Goal: Information Seeking & Learning: Learn about a topic

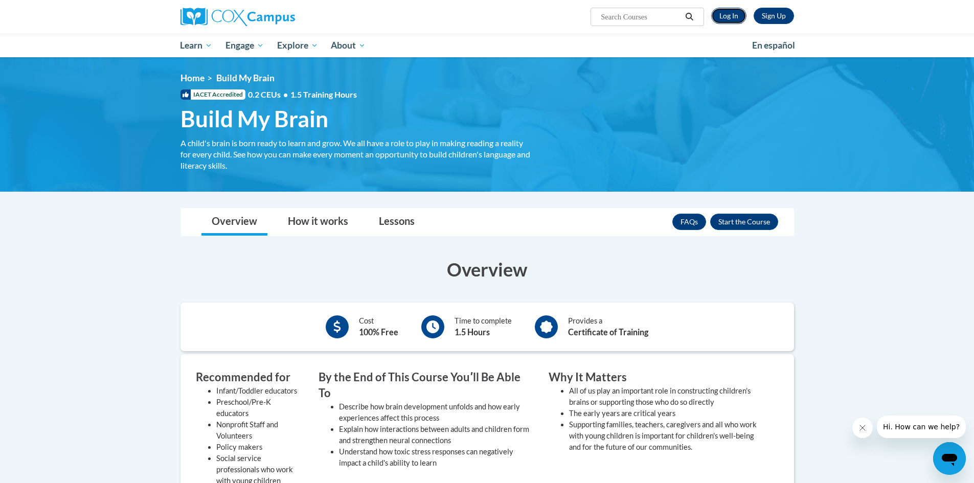
click at [721, 21] on link "Log In" at bounding box center [728, 16] width 35 height 16
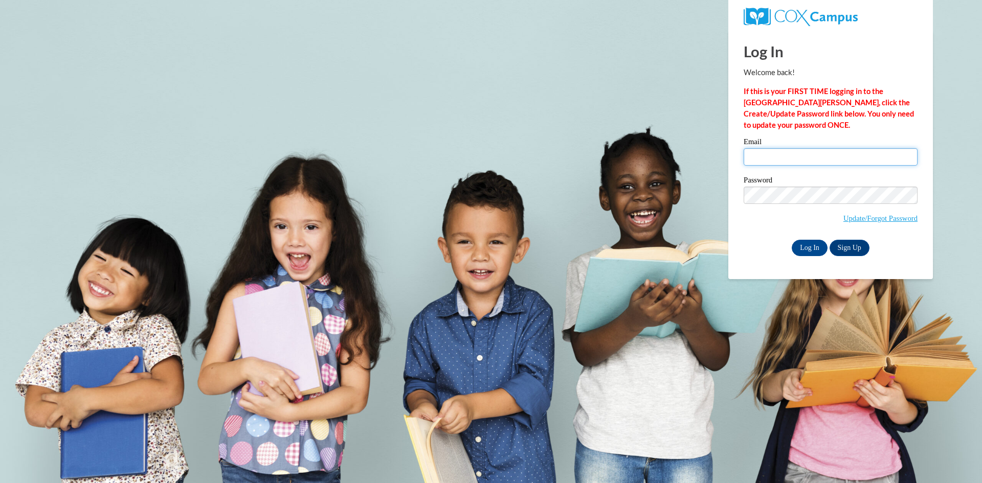
click at [785, 158] on input "Email" at bounding box center [830, 156] width 174 height 17
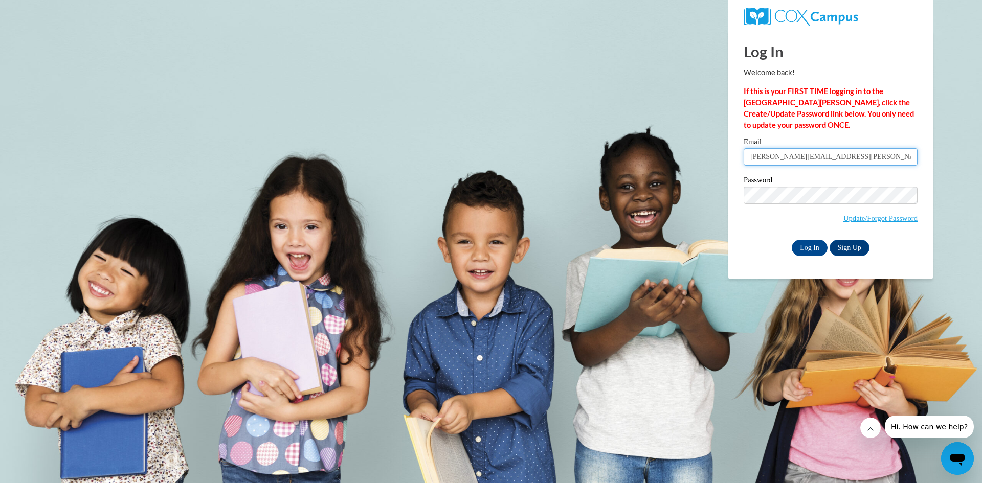
type input "kaelyn.watson@wellstar.org"
click at [791, 240] on input "Log In" at bounding box center [809, 248] width 36 height 16
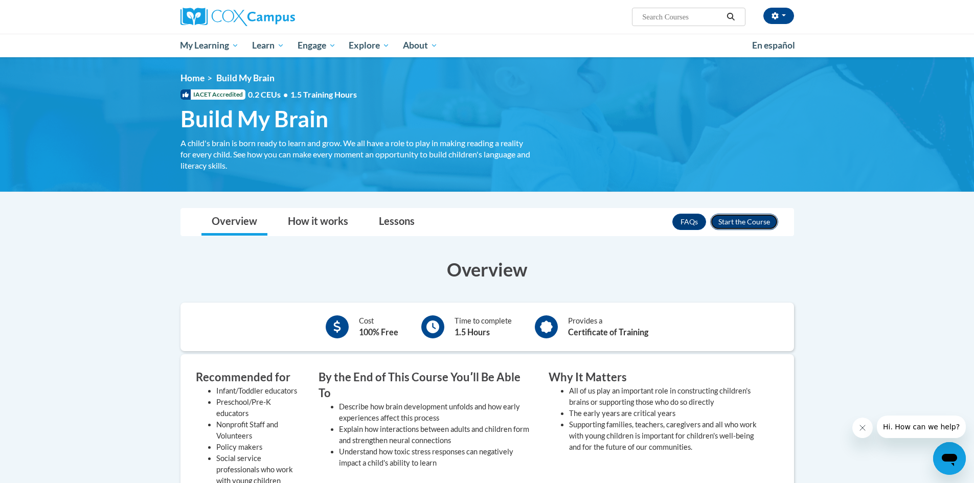
click at [754, 217] on button "Enroll" at bounding box center [744, 222] width 68 height 16
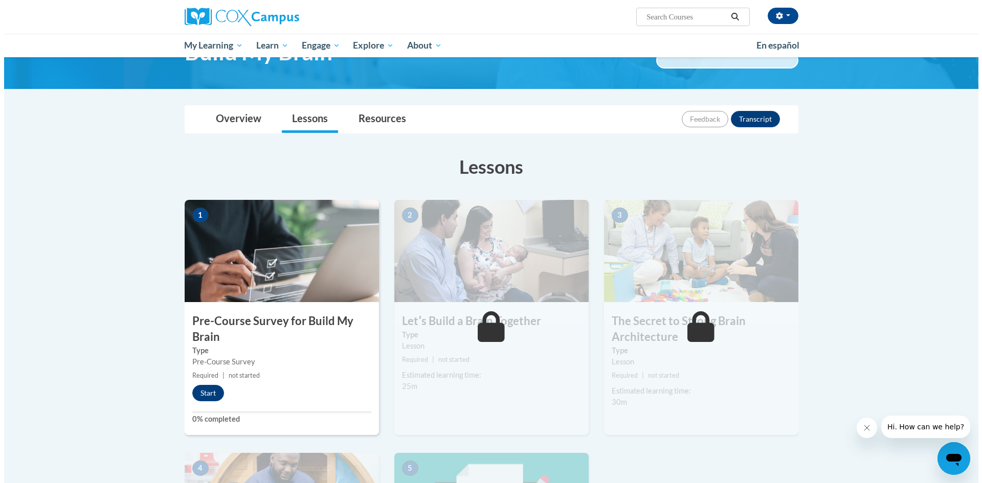
scroll to position [102, 0]
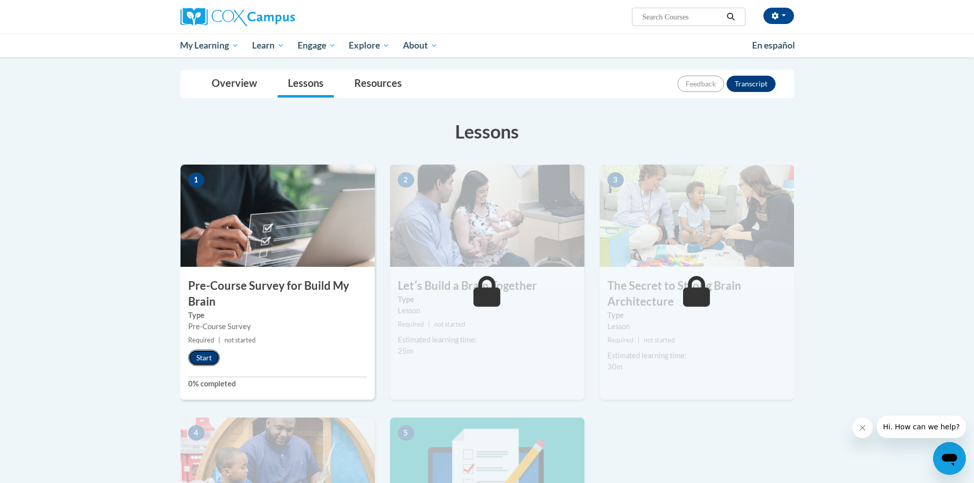
click at [207, 358] on button "Start" at bounding box center [204, 358] width 32 height 16
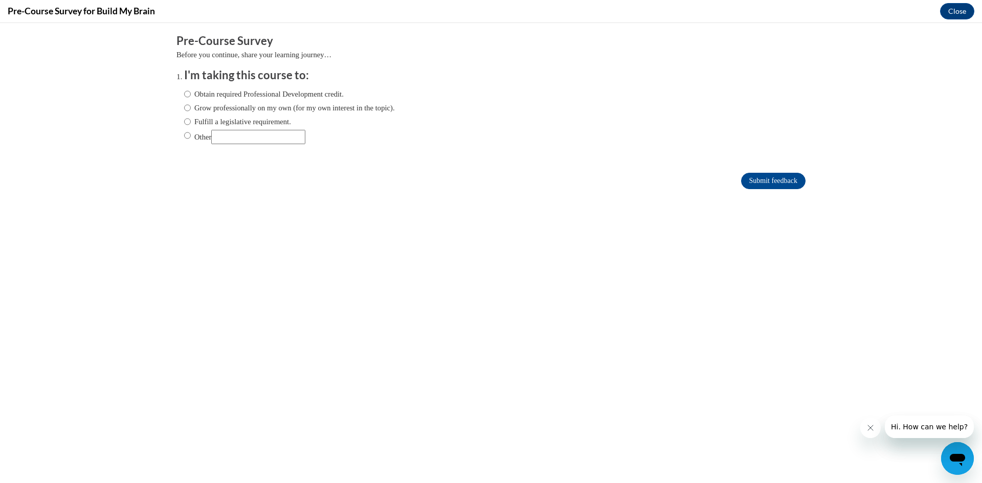
scroll to position [0, 0]
click at [231, 99] on label "Obtain required Professional Development credit." at bounding box center [264, 93] width 160 height 11
click at [191, 99] on input "Obtain required Professional Development credit." at bounding box center [187, 93] width 7 height 11
radio input "true"
click at [785, 183] on input "Submit feedback" at bounding box center [773, 181] width 64 height 16
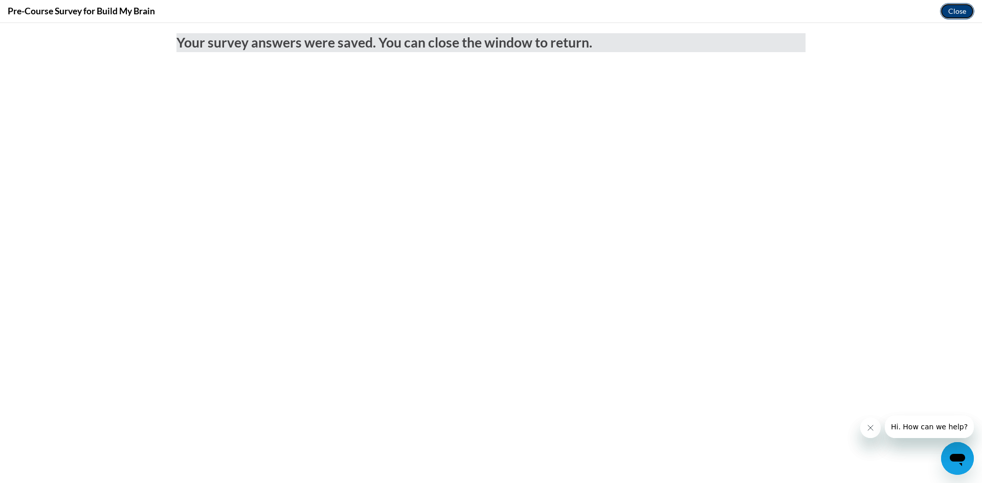
click at [959, 18] on button "Close" at bounding box center [957, 11] width 34 height 16
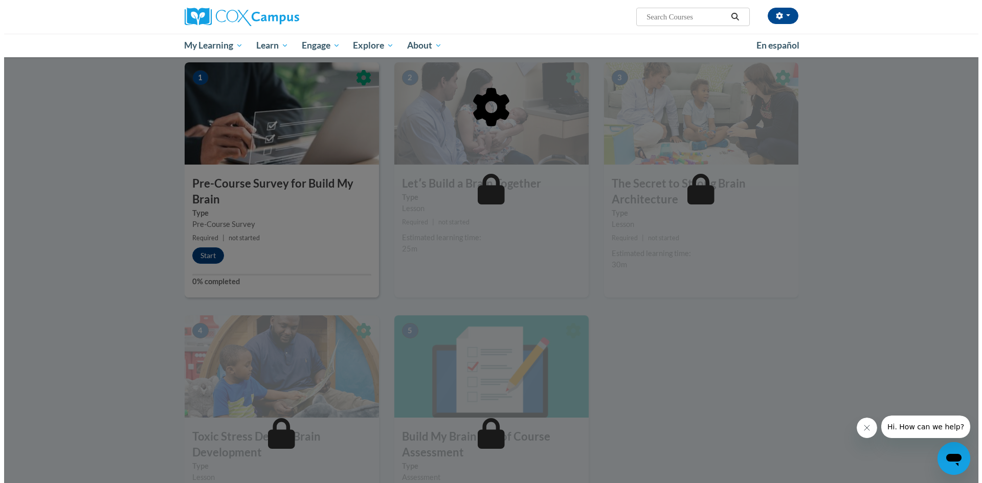
scroll to position [153, 0]
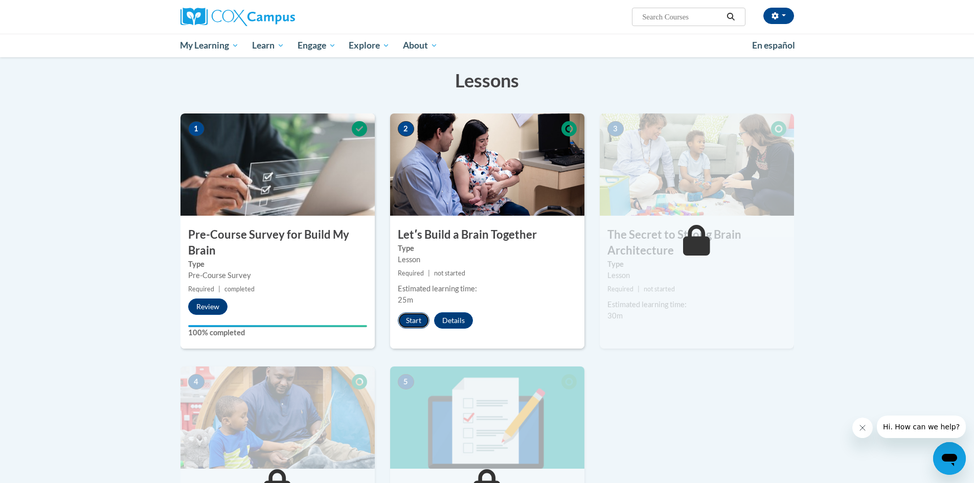
click at [416, 322] on button "Start" at bounding box center [414, 320] width 32 height 16
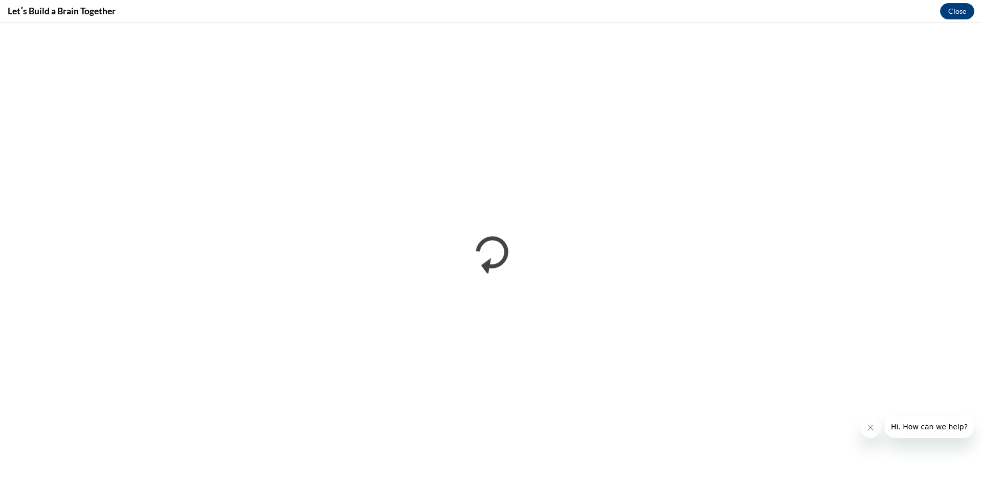
scroll to position [0, 0]
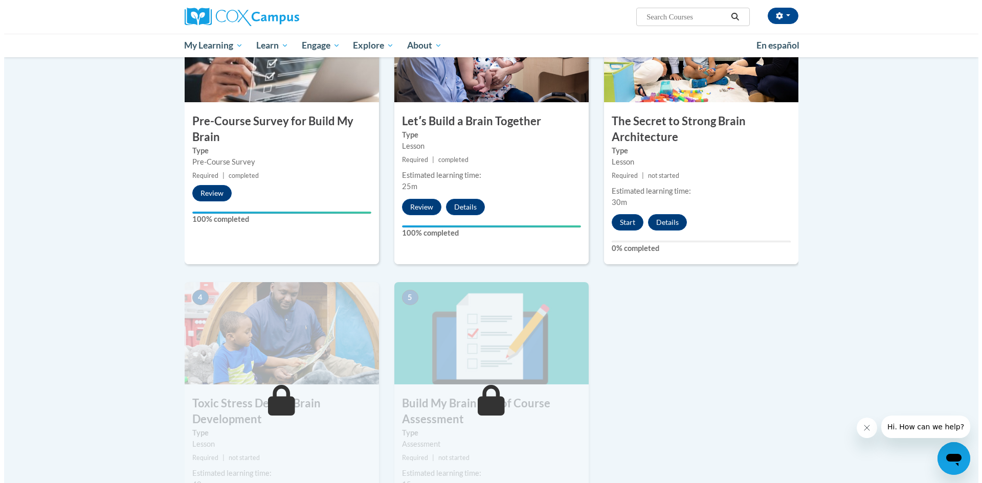
scroll to position [205, 0]
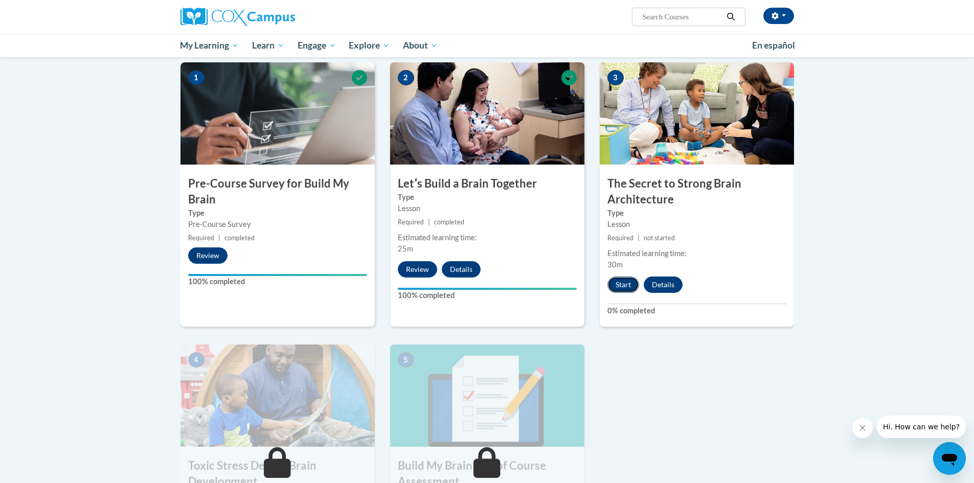
click at [615, 282] on button "Start" at bounding box center [623, 285] width 32 height 16
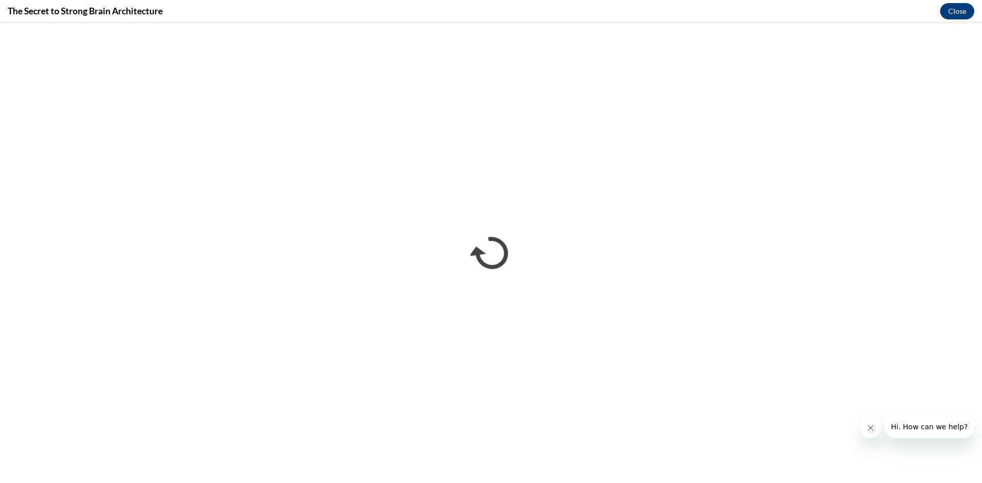
scroll to position [0, 0]
click at [869, 432] on button "Close message from company" at bounding box center [869, 428] width 20 height 20
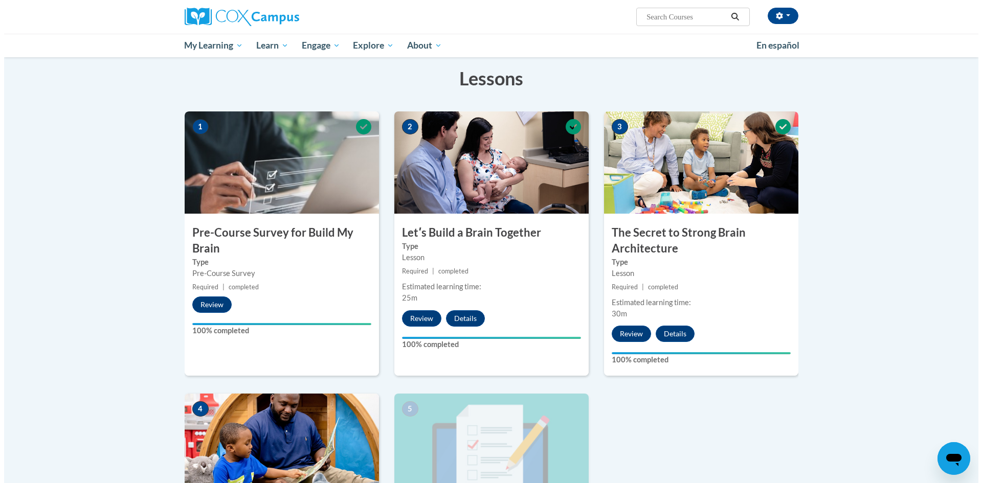
scroll to position [358, 0]
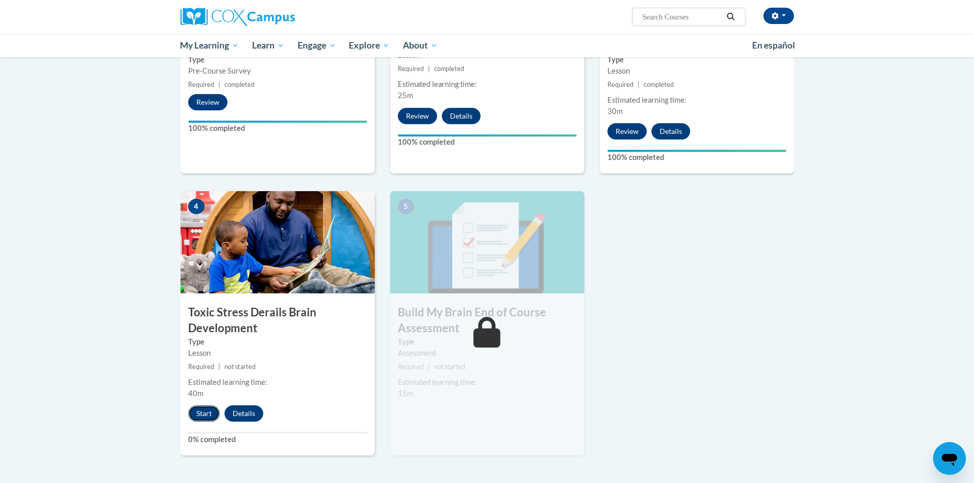
click at [198, 411] on button "Start" at bounding box center [204, 413] width 32 height 16
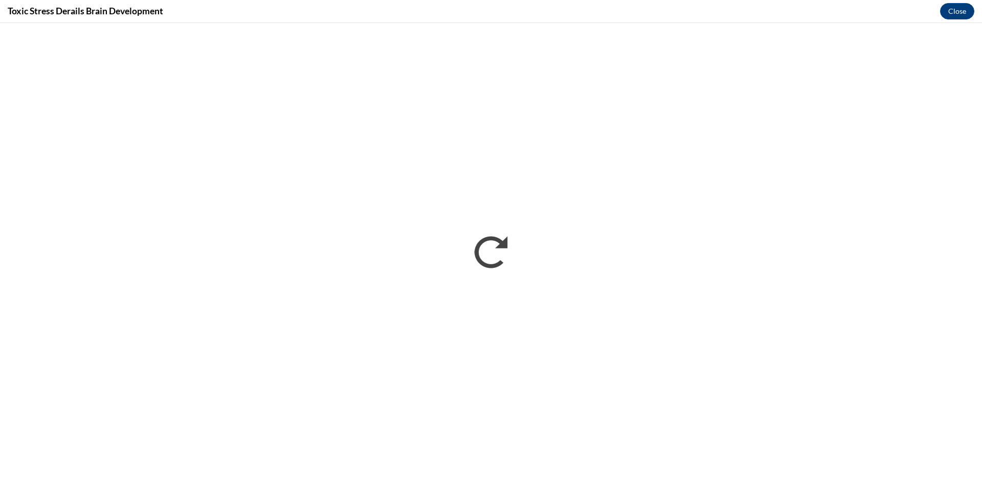
scroll to position [0, 0]
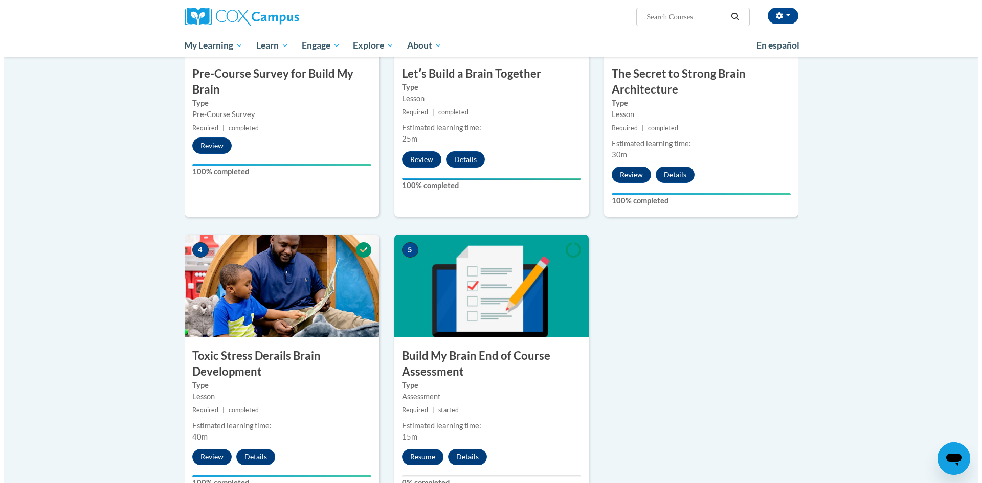
scroll to position [358, 0]
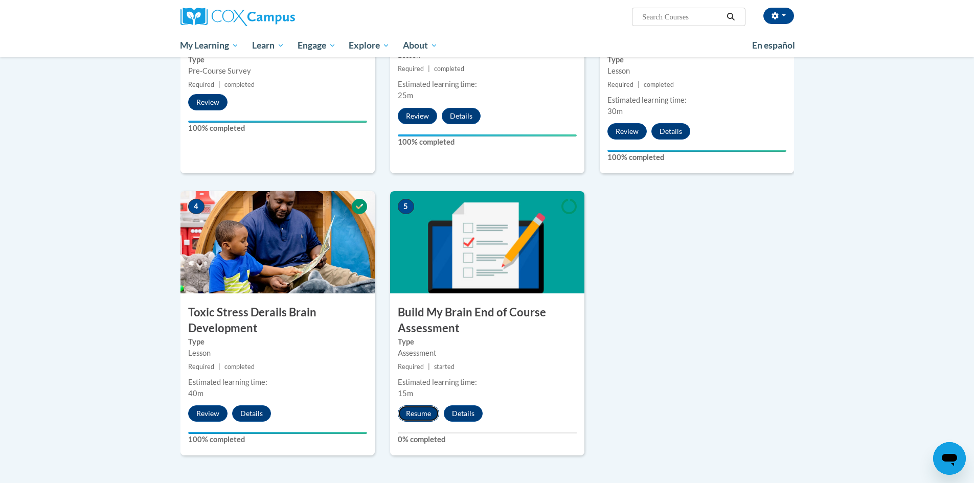
click at [432, 411] on button "Resume" at bounding box center [418, 413] width 41 height 16
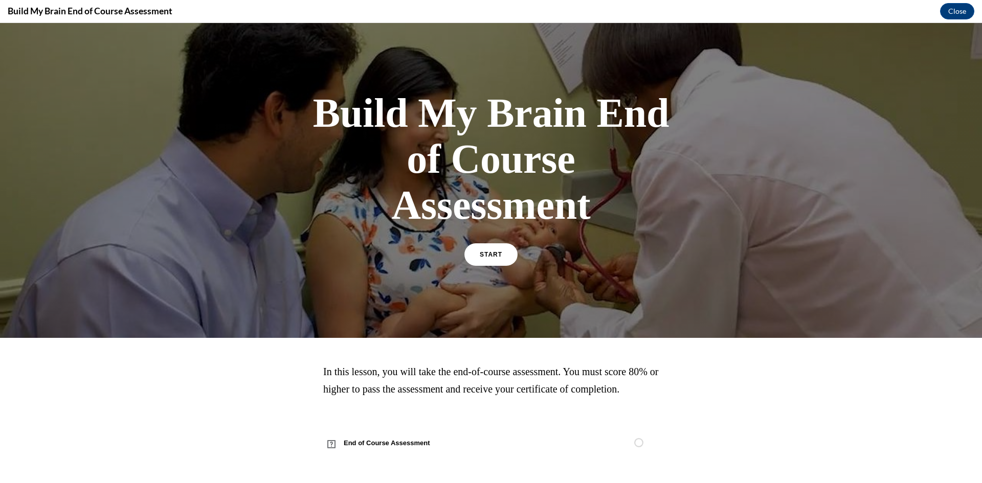
scroll to position [24, 0]
click at [497, 244] on link "START" at bounding box center [491, 255] width 56 height 24
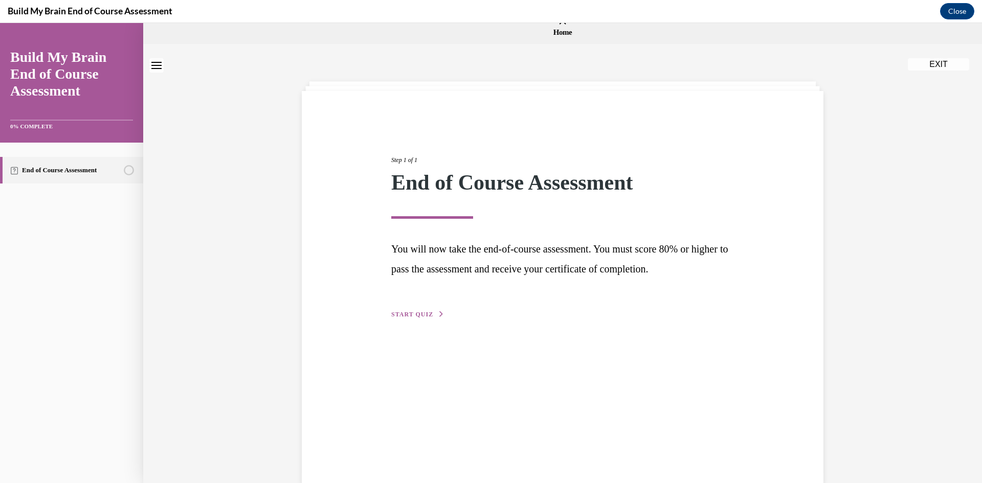
scroll to position [0, 0]
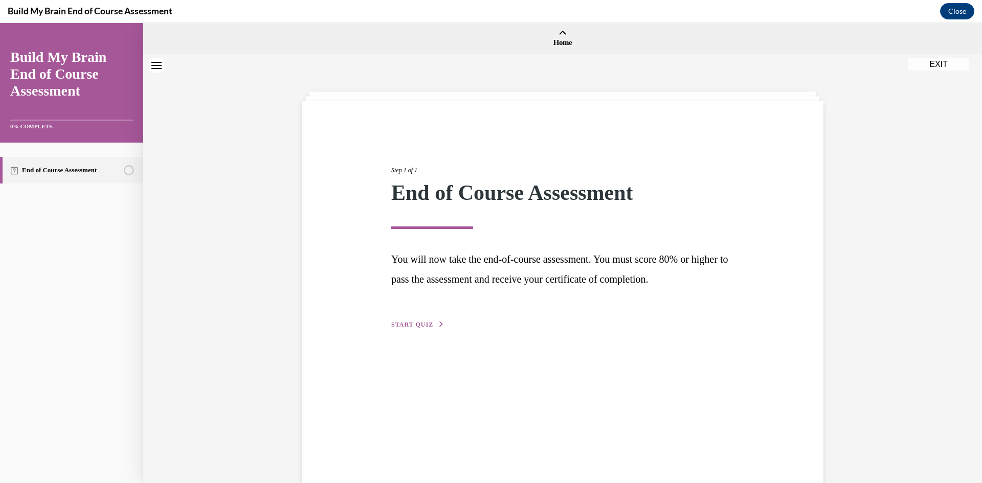
click at [412, 319] on div "Step 1 of 1 End of Course Assessment You will now take the end-of-course assess…" at bounding box center [562, 236] width 358 height 188
click at [411, 325] on span "START QUIZ" at bounding box center [412, 324] width 42 height 7
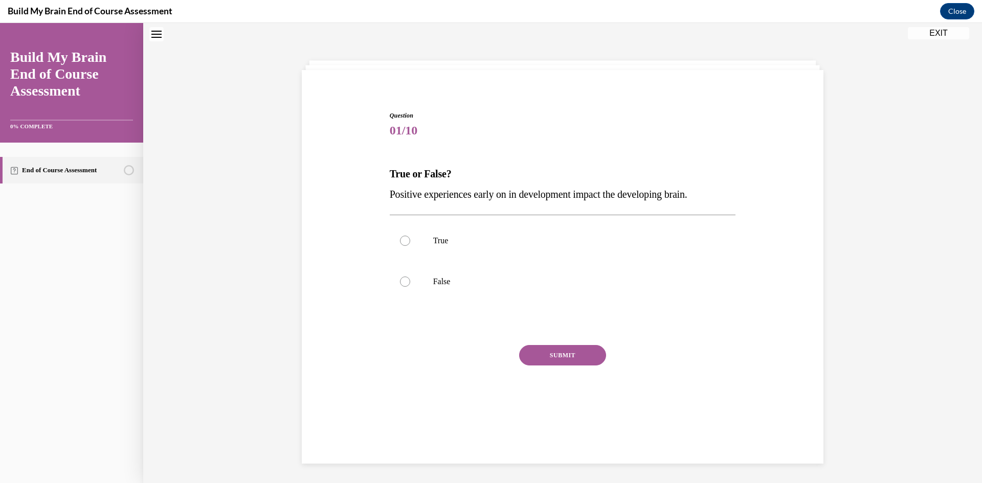
scroll to position [32, 0]
click at [437, 247] on label "True" at bounding box center [563, 239] width 346 height 41
click at [410, 245] on input "True" at bounding box center [405, 240] width 10 height 10
radio input "true"
drag, startPoint x: 532, startPoint y: 344, endPoint x: 535, endPoint y: 349, distance: 5.7
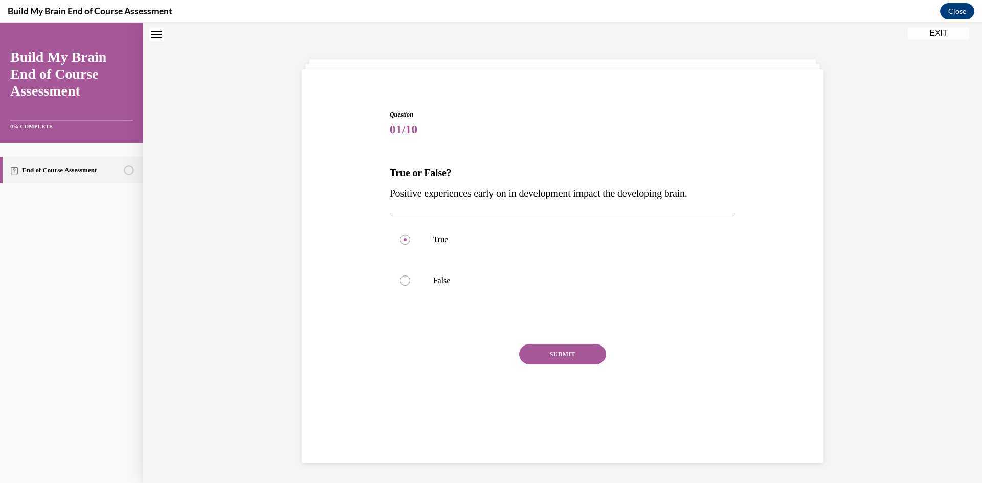
click at [535, 349] on button "SUBMIT" at bounding box center [562, 354] width 87 height 20
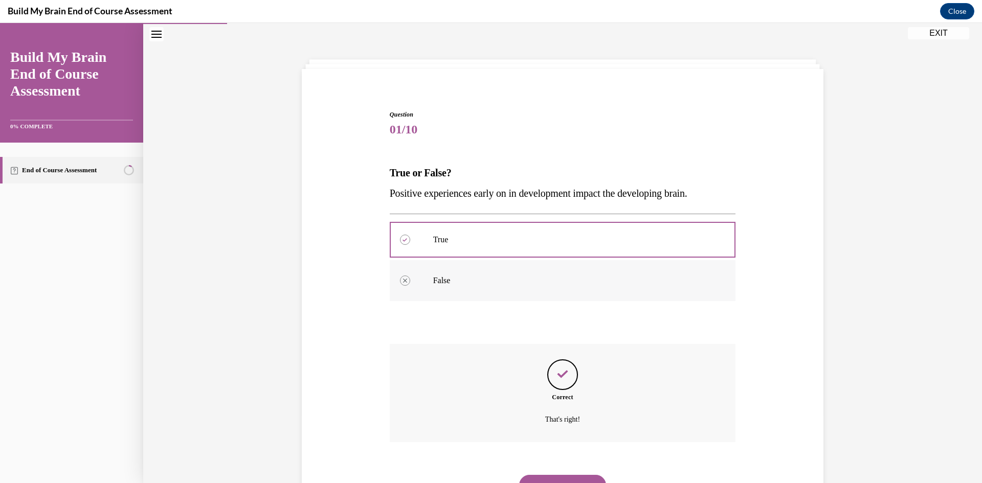
scroll to position [80, 0]
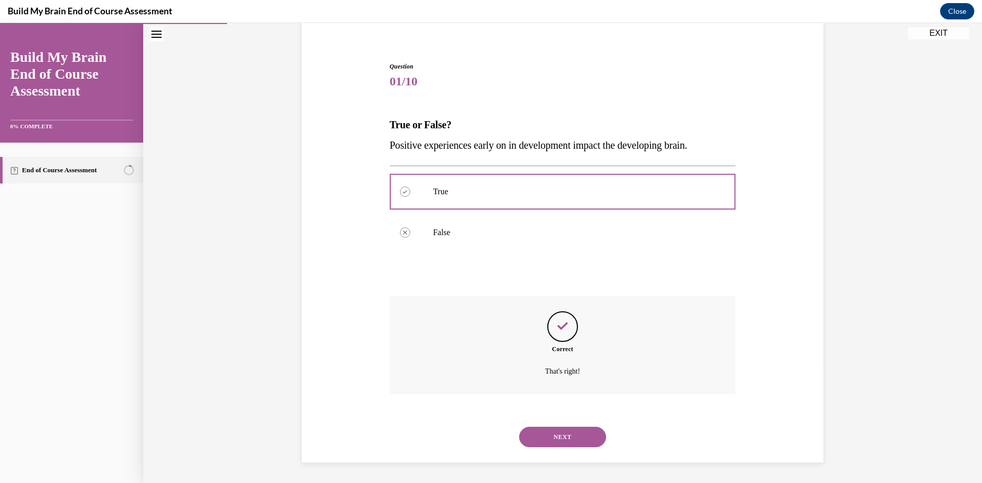
click at [568, 434] on button "NEXT" at bounding box center [562, 437] width 87 height 20
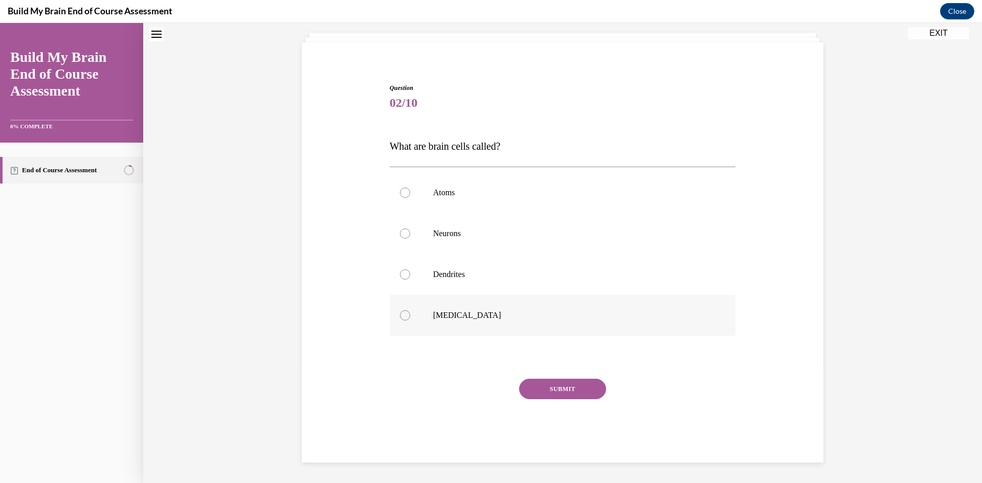
scroll to position [31, 0]
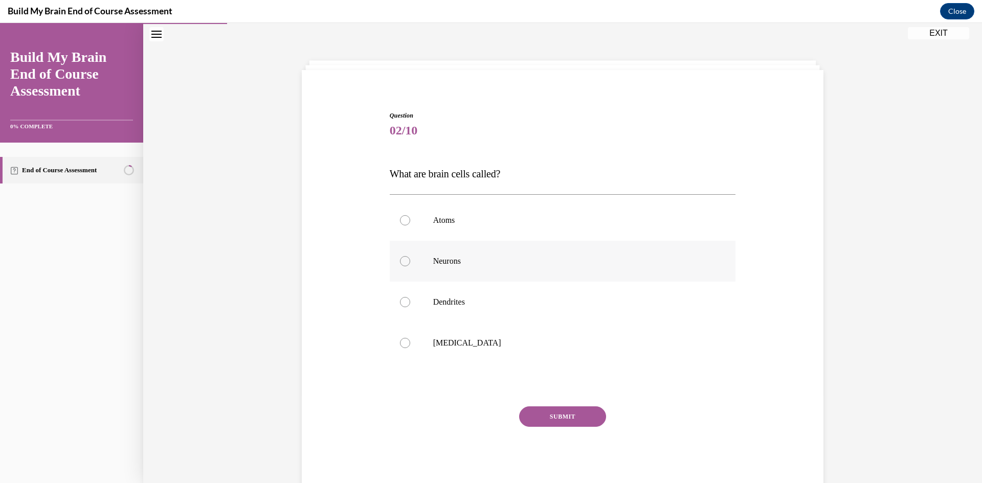
click at [683, 268] on label "Neurons" at bounding box center [563, 261] width 346 height 41
click at [410, 266] on input "Neurons" at bounding box center [405, 261] width 10 height 10
radio input "true"
click at [588, 411] on button "SUBMIT" at bounding box center [562, 416] width 87 height 20
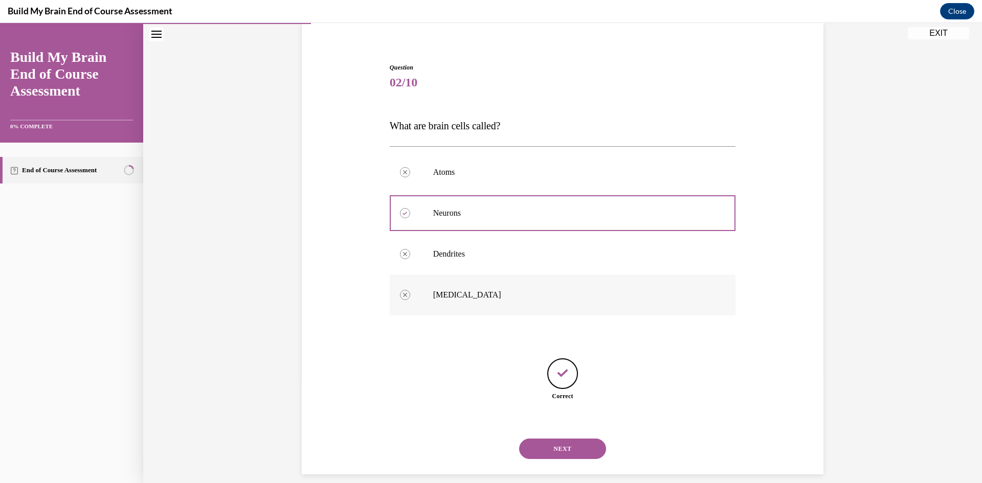
scroll to position [91, 0]
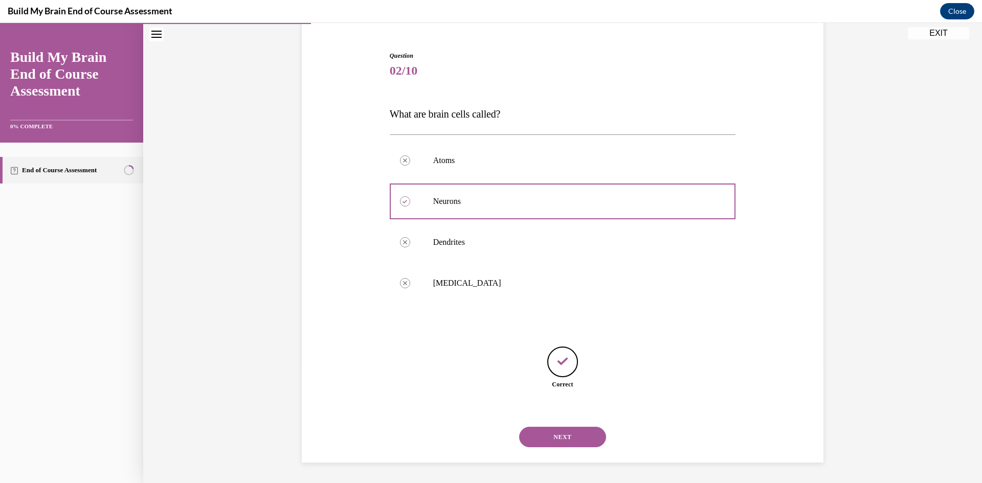
click at [583, 438] on button "NEXT" at bounding box center [562, 437] width 87 height 20
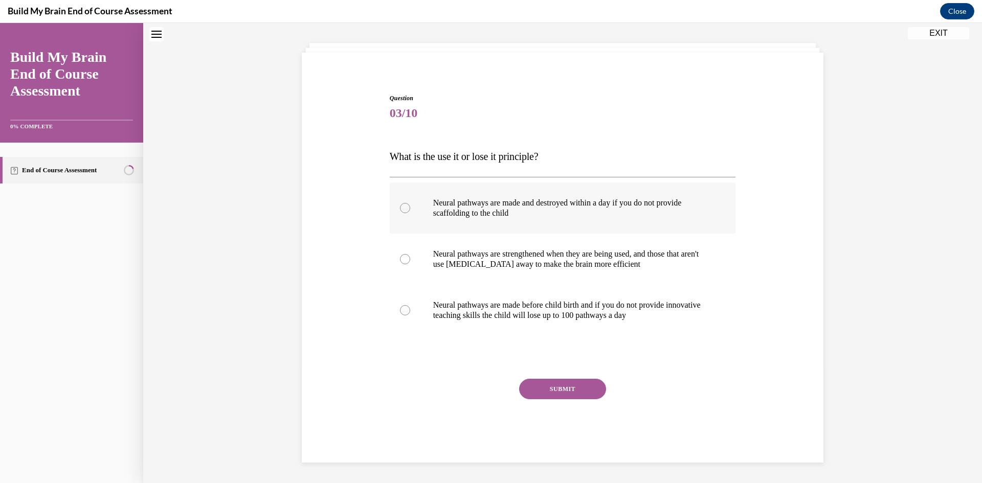
scroll to position [31, 0]
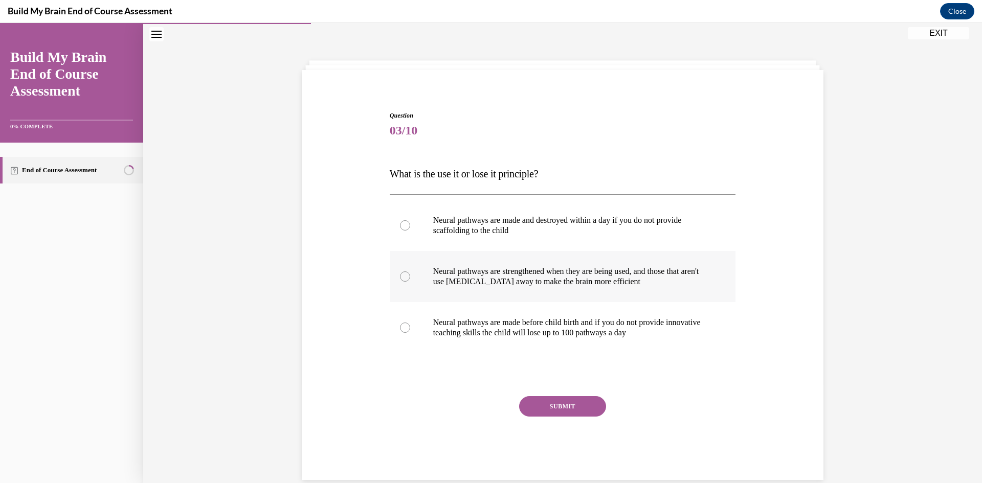
click at [683, 279] on p "Neural pathways are strengthened when they are being used, and those that aren'…" at bounding box center [571, 276] width 277 height 20
click at [410, 279] on input "Neural pathways are strengthened when they are being used, and those that aren'…" at bounding box center [405, 276] width 10 height 10
radio input "true"
click at [565, 403] on button "SUBMIT" at bounding box center [562, 406] width 87 height 20
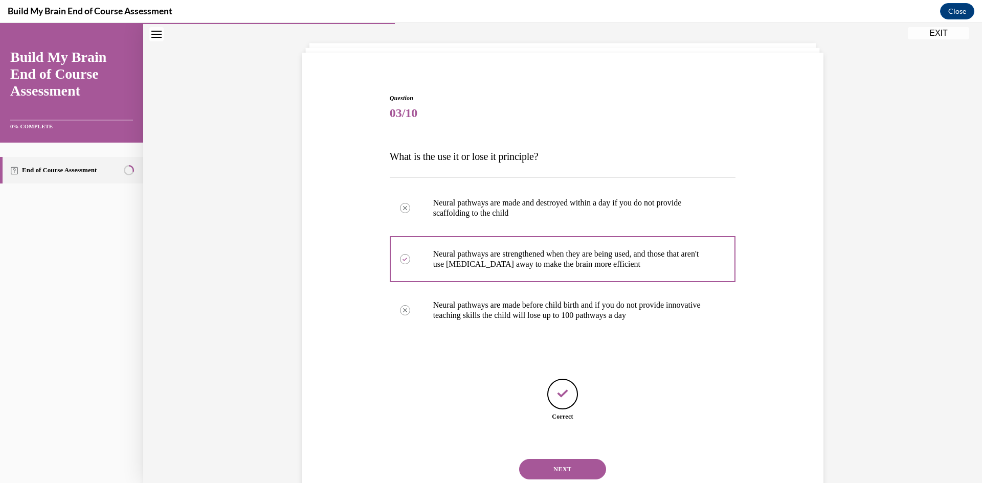
scroll to position [81, 0]
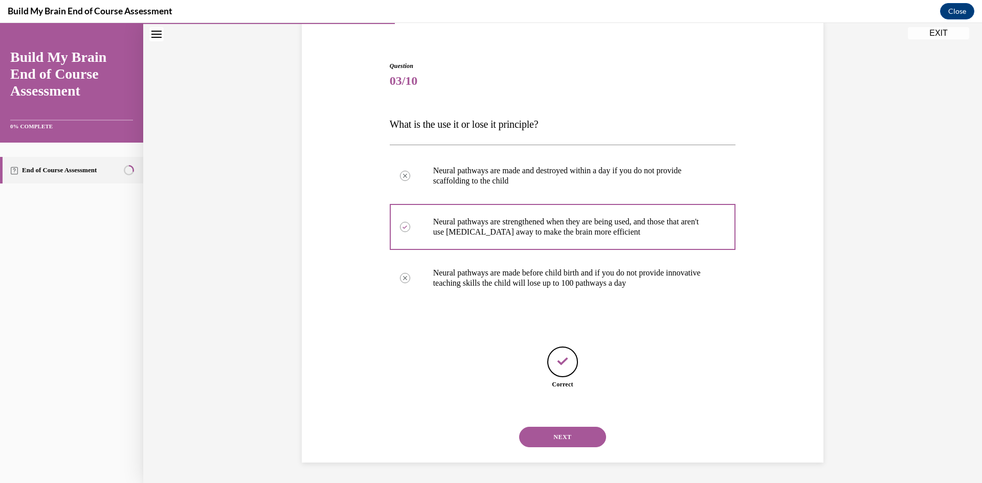
click at [564, 431] on button "NEXT" at bounding box center [562, 437] width 87 height 20
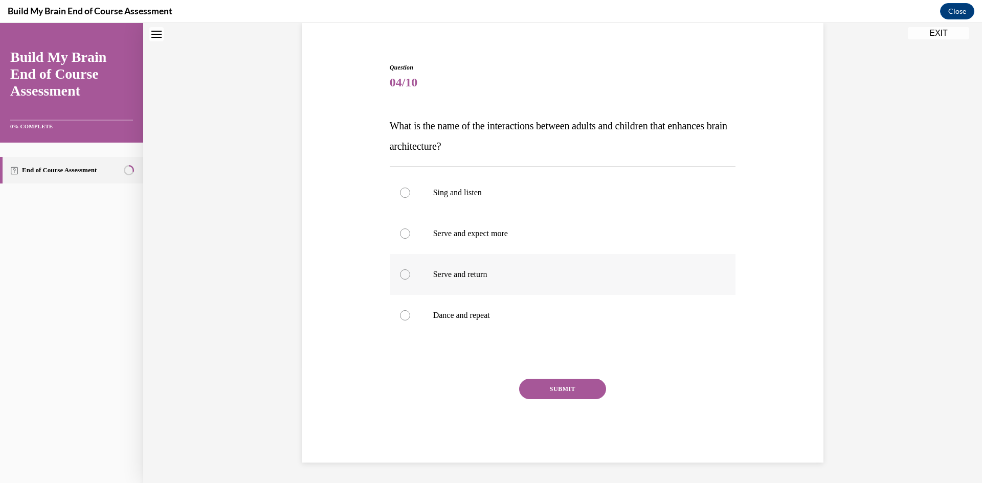
scroll to position [31, 0]
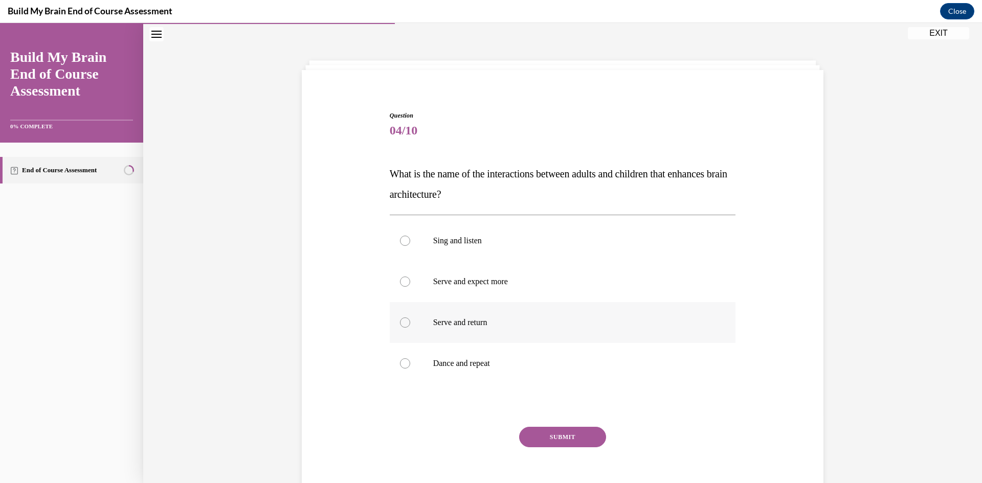
click at [681, 338] on label "Serve and return" at bounding box center [563, 322] width 346 height 41
click at [410, 328] on input "Serve and return" at bounding box center [405, 323] width 10 height 10
radio input "true"
click at [586, 429] on button "SUBMIT" at bounding box center [562, 437] width 87 height 20
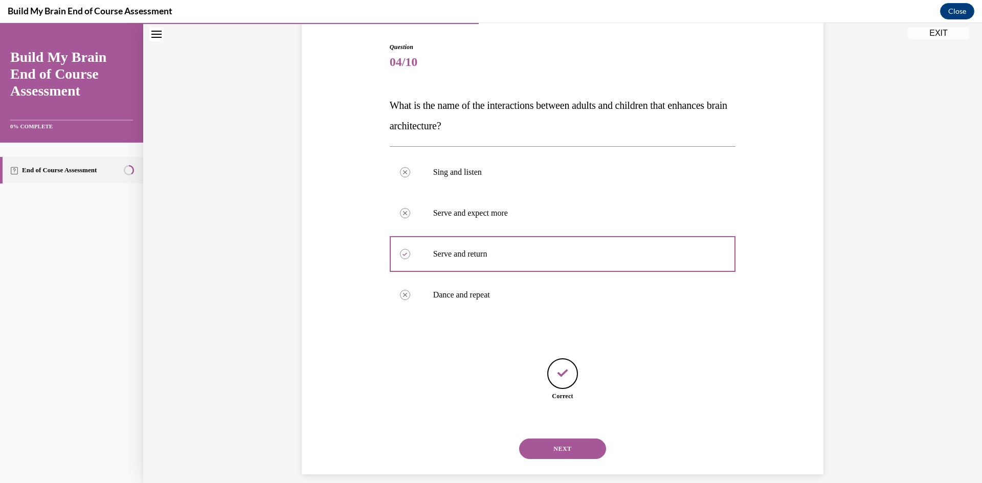
scroll to position [111, 0]
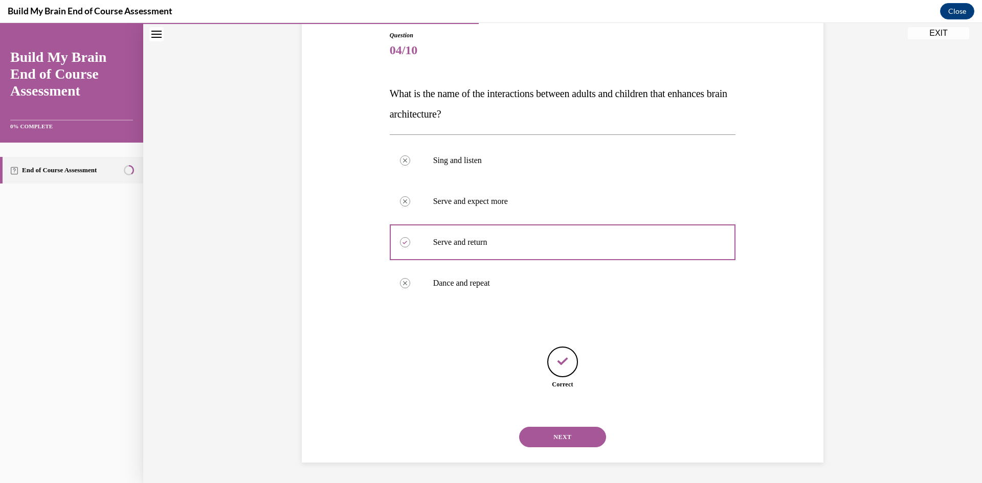
click at [572, 437] on button "NEXT" at bounding box center [562, 437] width 87 height 20
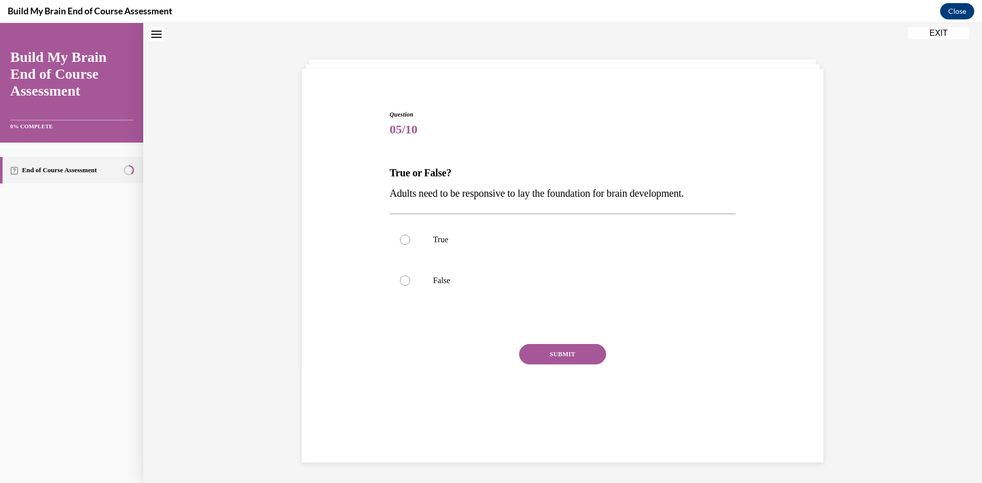
scroll to position [31, 0]
click at [664, 251] on label "True" at bounding box center [563, 240] width 346 height 41
click at [410, 246] on input "True" at bounding box center [405, 241] width 10 height 10
radio input "true"
click at [557, 358] on button "SUBMIT" at bounding box center [562, 355] width 87 height 20
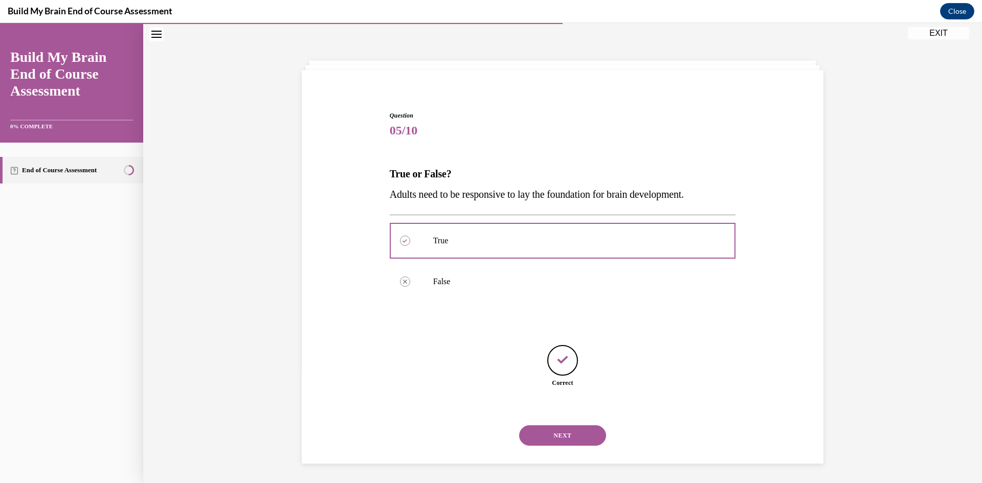
scroll to position [32, 0]
drag, startPoint x: 563, startPoint y: 429, endPoint x: 562, endPoint y: 436, distance: 6.2
click at [562, 436] on button "NEXT" at bounding box center [562, 434] width 87 height 20
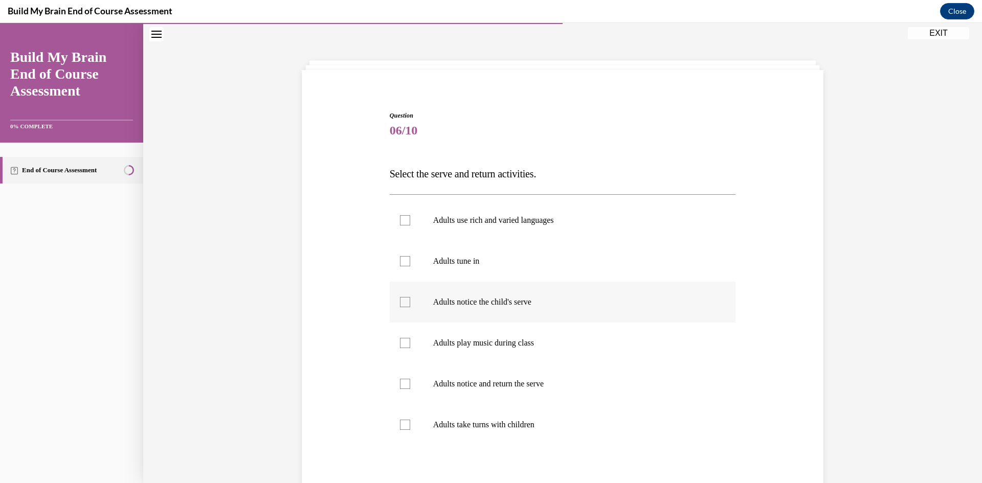
scroll to position [82, 0]
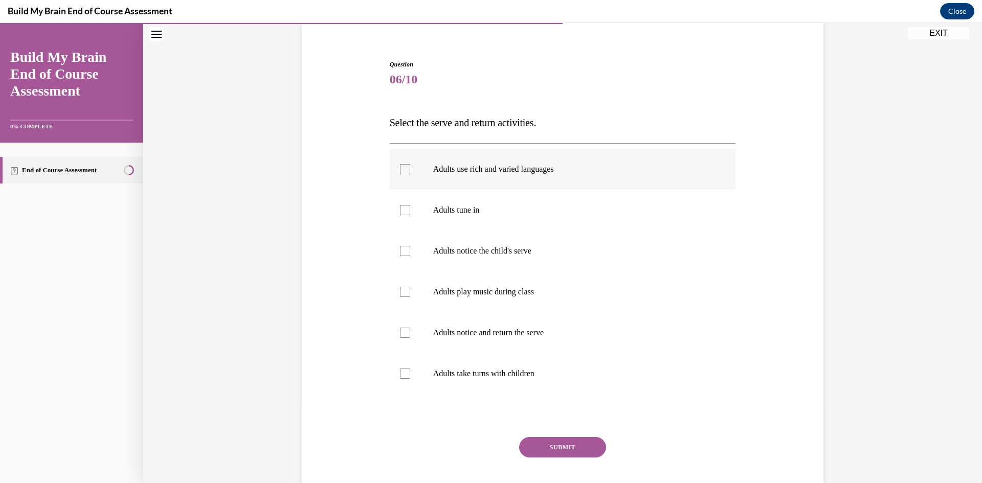
click at [572, 174] on label "Adults use rich and varied languages" at bounding box center [563, 169] width 346 height 41
click at [410, 174] on input "Adults use rich and varied languages" at bounding box center [405, 169] width 10 height 10
checkbox input "true"
click at [571, 204] on label "Adults tune in" at bounding box center [563, 210] width 346 height 41
click at [410, 205] on input "Adults tune in" at bounding box center [405, 210] width 10 height 10
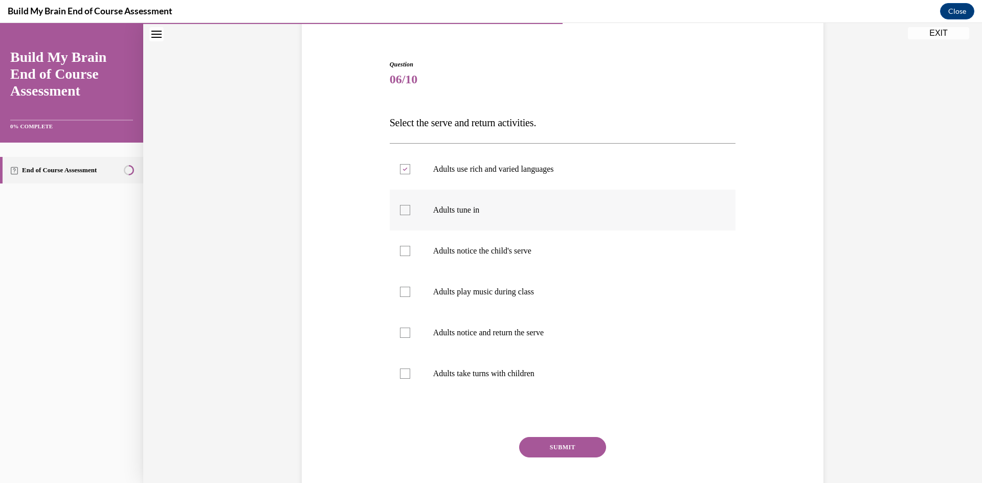
checkbox input "true"
click at [563, 242] on label "Adults notice the child's serve" at bounding box center [563, 251] width 346 height 41
click at [410, 246] on input "Adults notice the child's serve" at bounding box center [405, 251] width 10 height 10
checkbox input "true"
click at [564, 326] on label "Adults notice and return the serve" at bounding box center [563, 332] width 346 height 41
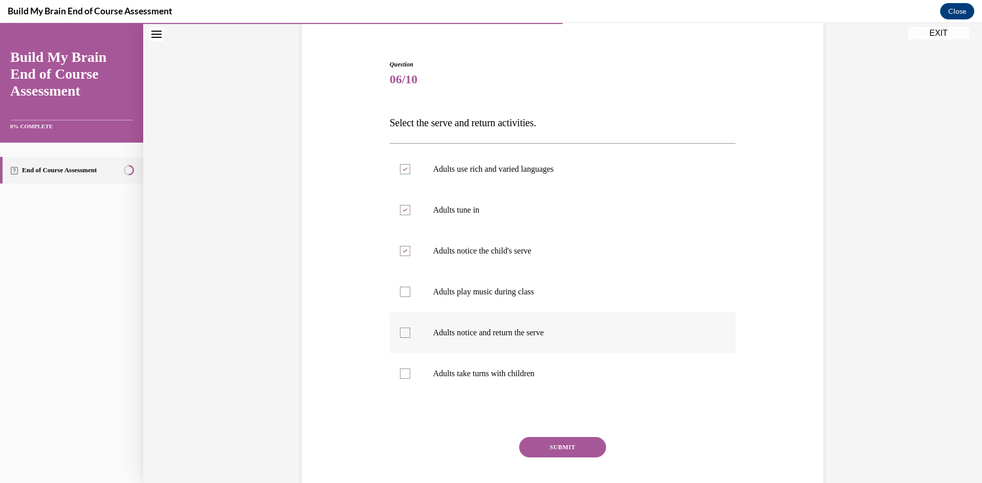
click at [410, 328] on input "Adults notice and return the serve" at bounding box center [405, 333] width 10 height 10
checkbox input "true"
click at [553, 363] on label "Adults take turns with children" at bounding box center [563, 373] width 346 height 41
click at [410, 369] on input "Adults take turns with children" at bounding box center [405, 374] width 10 height 10
checkbox input "true"
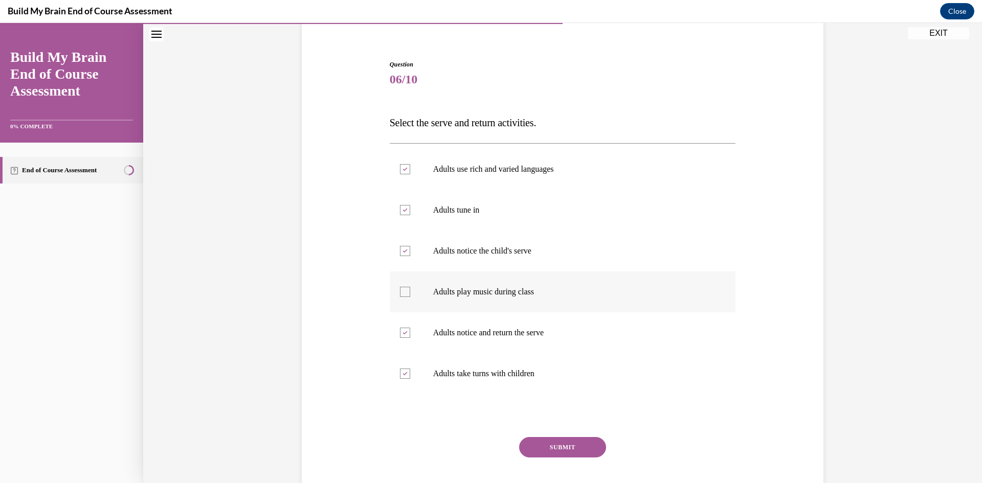
click at [481, 287] on p "Adults play music during class" at bounding box center [571, 292] width 277 height 10
click at [410, 287] on input "Adults play music during class" at bounding box center [405, 292] width 10 height 10
checkbox input "true"
click at [556, 441] on button "SUBMIT" at bounding box center [562, 447] width 87 height 20
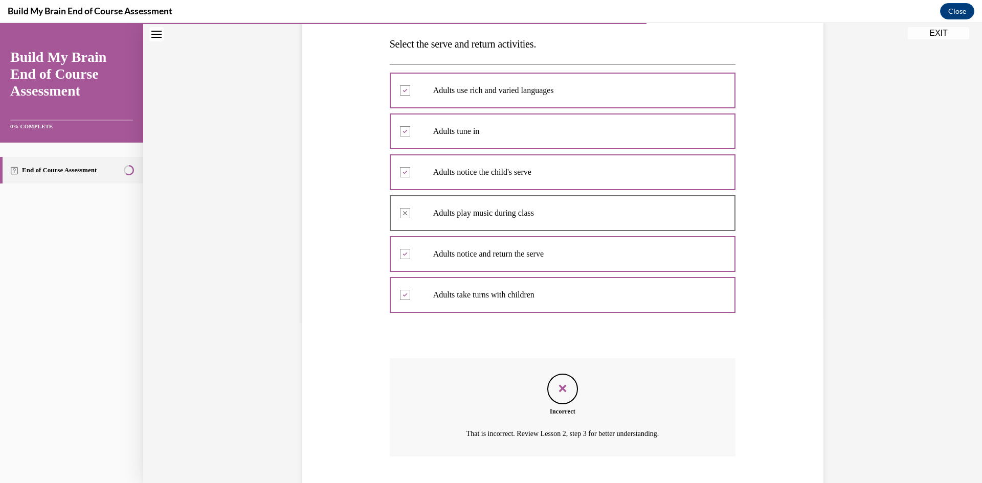
scroll to position [223, 0]
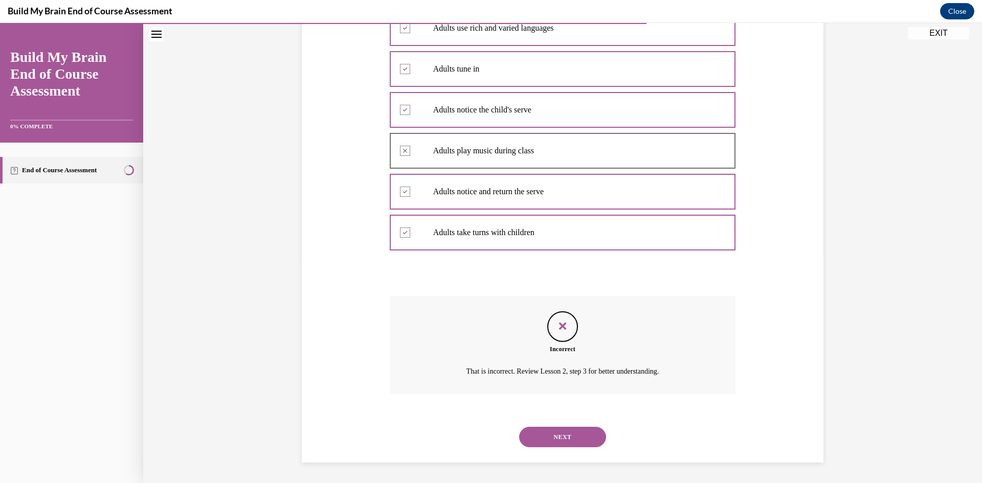
click at [536, 432] on button "NEXT" at bounding box center [562, 437] width 87 height 20
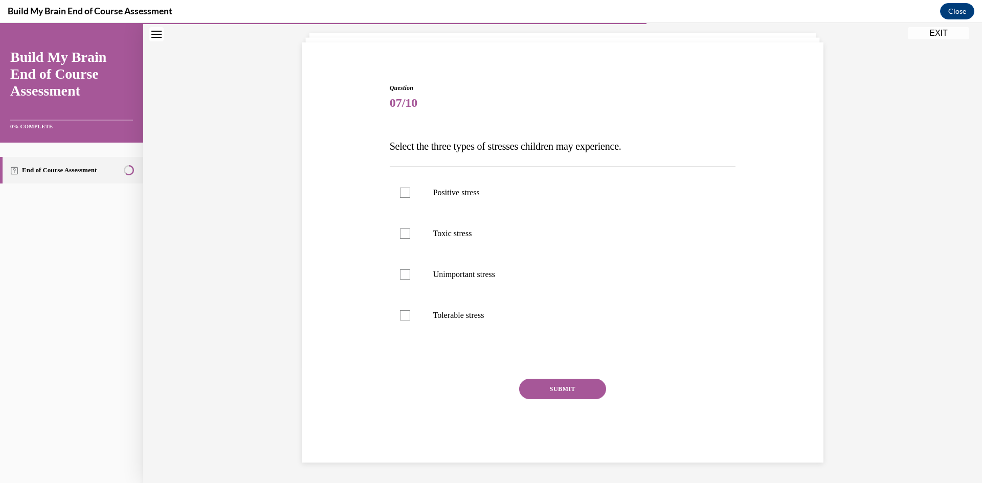
scroll to position [31, 0]
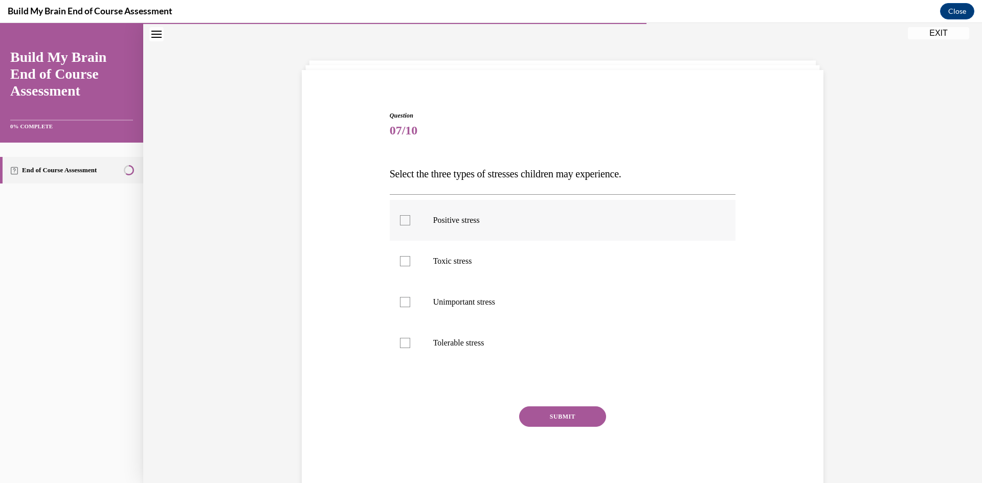
click at [590, 221] on p "Positive stress" at bounding box center [571, 220] width 277 height 10
click at [410, 221] on input "Positive stress" at bounding box center [405, 220] width 10 height 10
checkbox input "true"
click at [579, 265] on p "Toxic stress" at bounding box center [571, 261] width 277 height 10
click at [410, 265] on input "Toxic stress" at bounding box center [405, 261] width 10 height 10
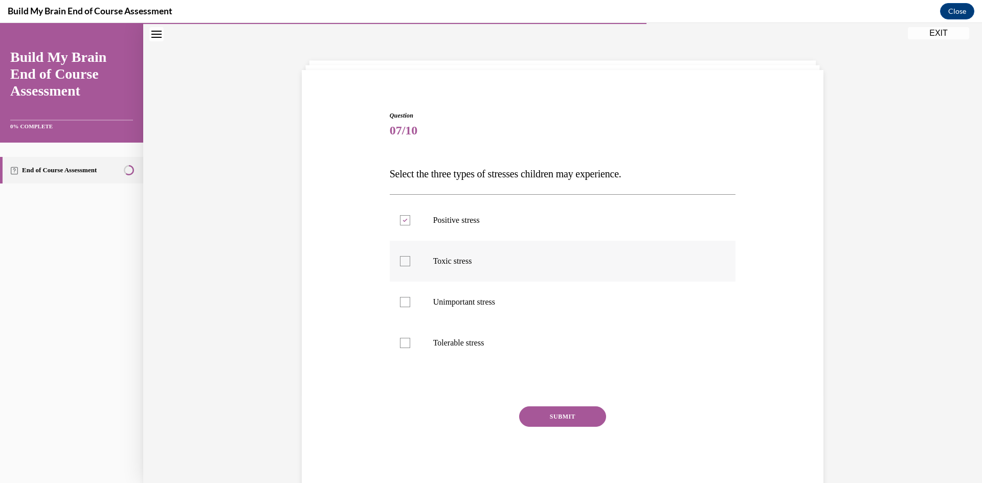
checkbox input "true"
click at [554, 360] on label "Tolerable stress" at bounding box center [563, 343] width 346 height 41
click at [410, 348] on input "Tolerable stress" at bounding box center [405, 343] width 10 height 10
checkbox input "true"
click at [565, 422] on button "SUBMIT" at bounding box center [562, 416] width 87 height 20
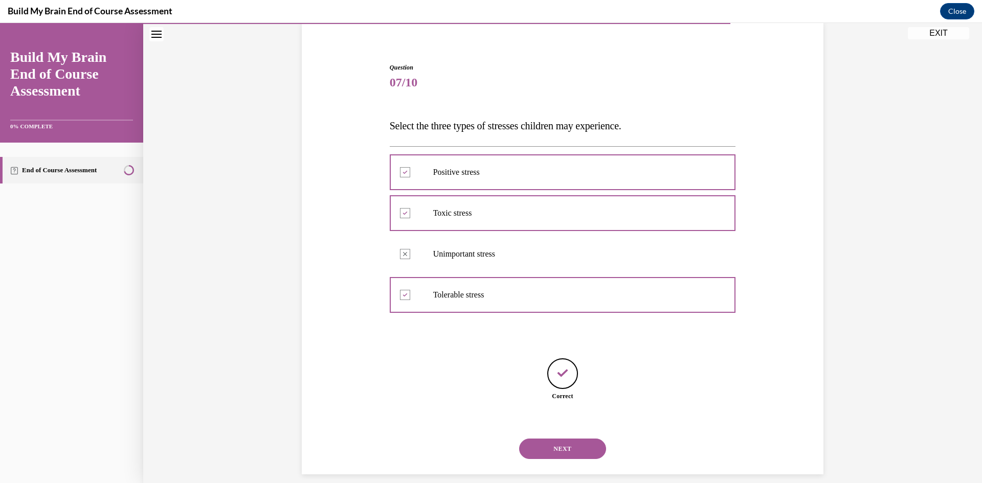
scroll to position [91, 0]
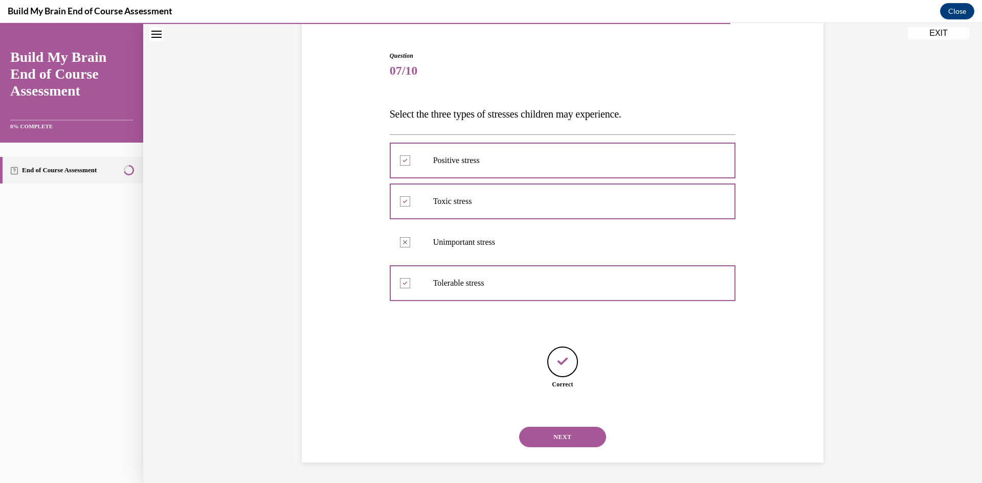
click at [575, 438] on button "NEXT" at bounding box center [562, 437] width 87 height 20
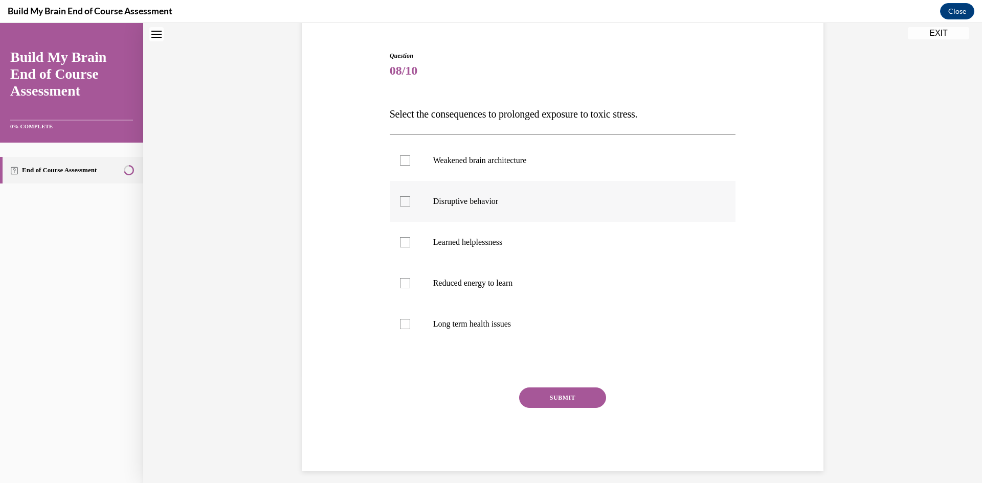
scroll to position [31, 0]
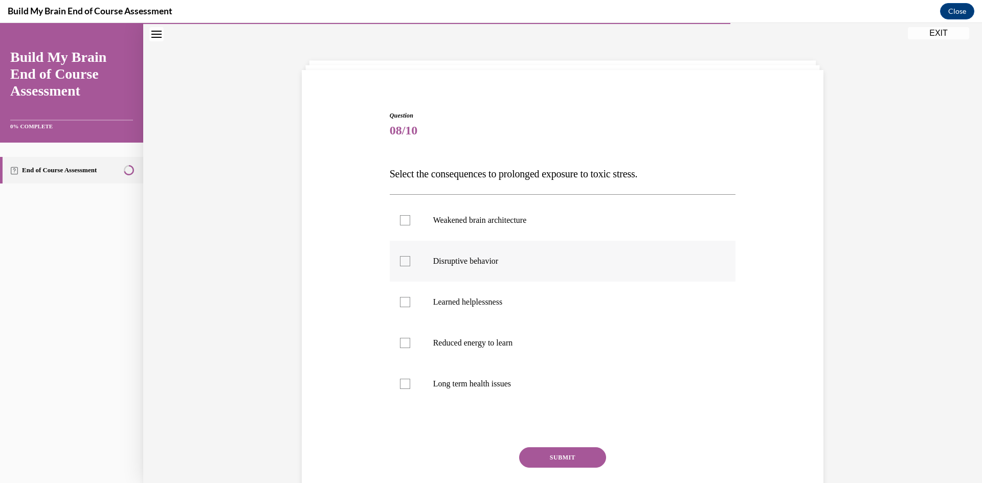
click at [624, 271] on label "Disruptive behavior" at bounding box center [563, 261] width 346 height 41
click at [410, 266] on input "Disruptive behavior" at bounding box center [405, 261] width 10 height 10
checkbox input "true"
click at [609, 386] on p "Long term health issues" at bounding box center [571, 384] width 277 height 10
click at [410, 386] on input "Long term health issues" at bounding box center [405, 384] width 10 height 10
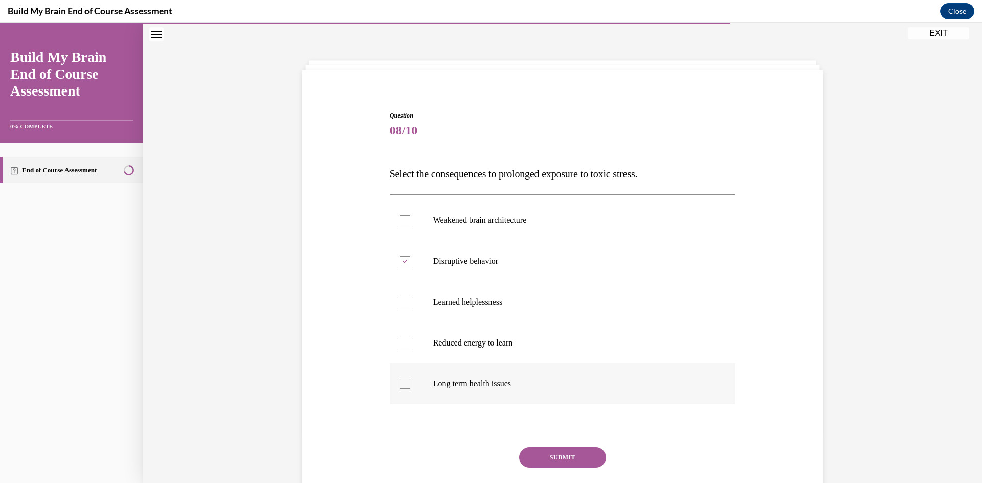
checkbox input "true"
click at [584, 451] on button "SUBMIT" at bounding box center [562, 457] width 87 height 20
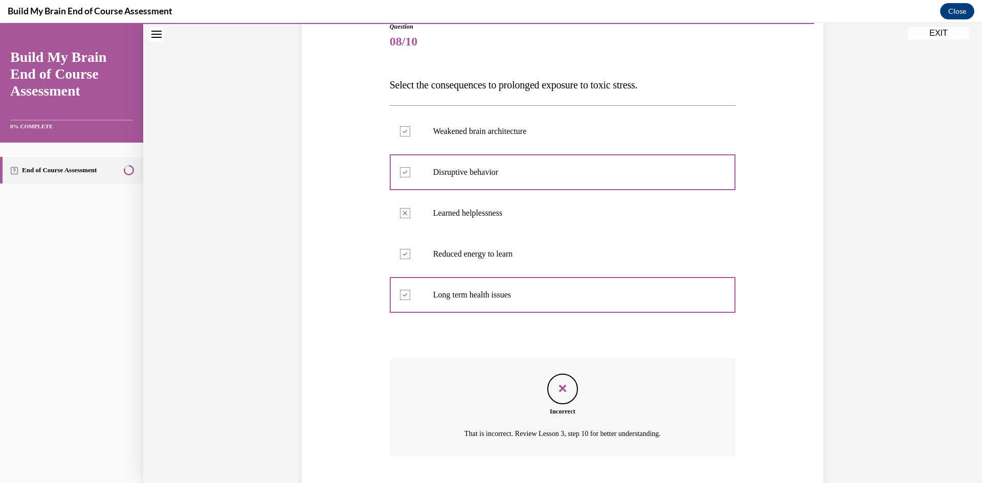
scroll to position [183, 0]
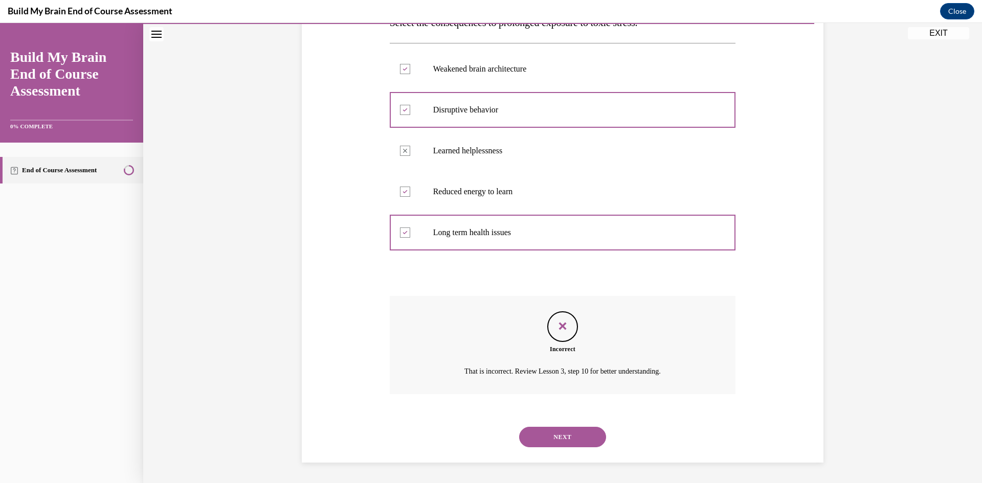
click at [553, 434] on button "NEXT" at bounding box center [562, 437] width 87 height 20
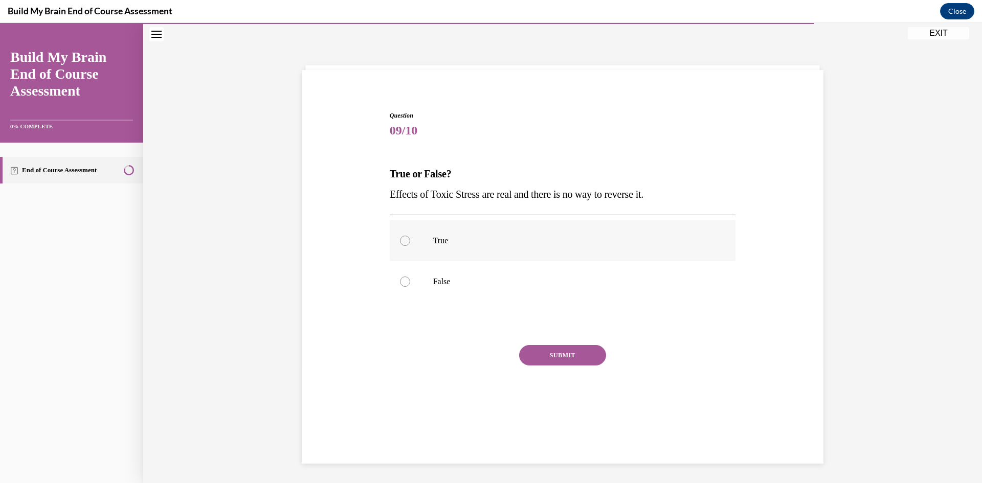
click at [569, 254] on label "True" at bounding box center [563, 240] width 346 height 41
click at [410, 246] on input "True" at bounding box center [405, 241] width 10 height 10
radio input "true"
click at [571, 355] on button "SUBMIT" at bounding box center [562, 355] width 87 height 20
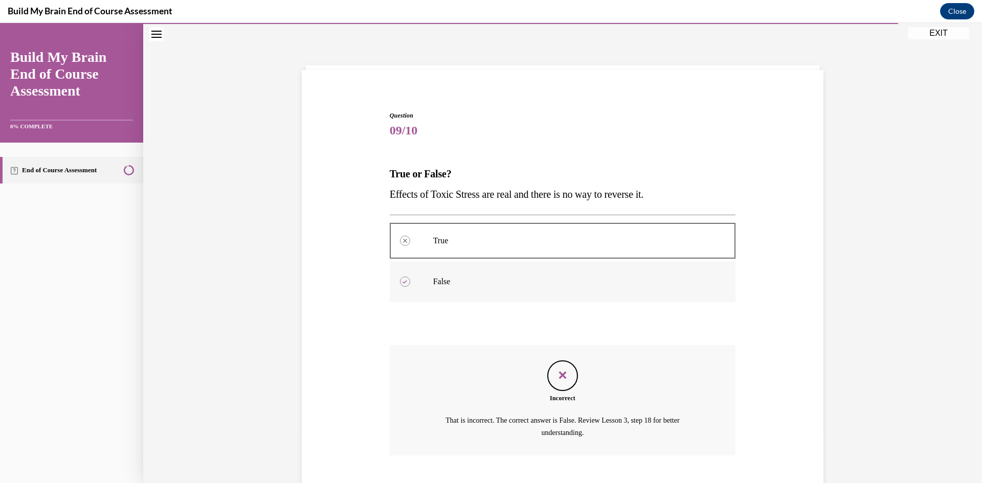
scroll to position [93, 0]
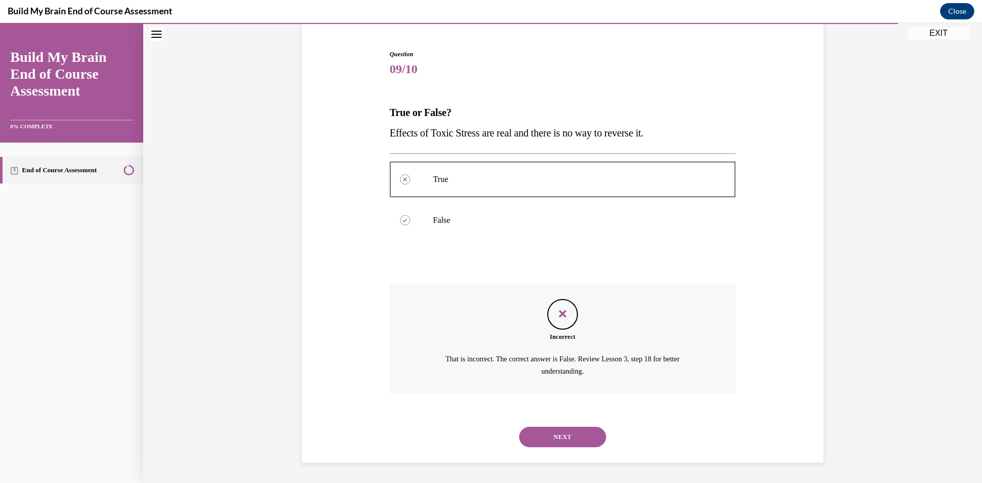
click at [554, 434] on div "NEXT" at bounding box center [563, 437] width 346 height 41
click at [554, 433] on button "NEXT" at bounding box center [562, 437] width 87 height 20
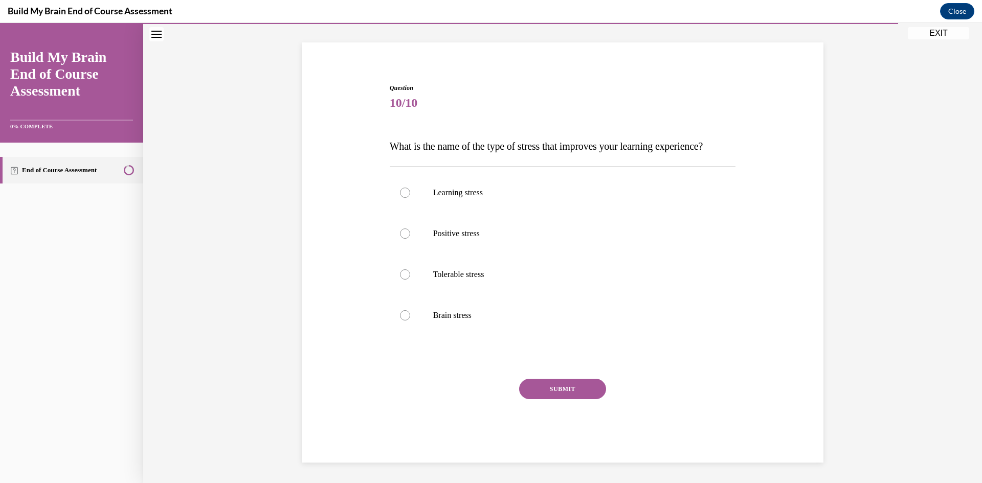
scroll to position [40, 0]
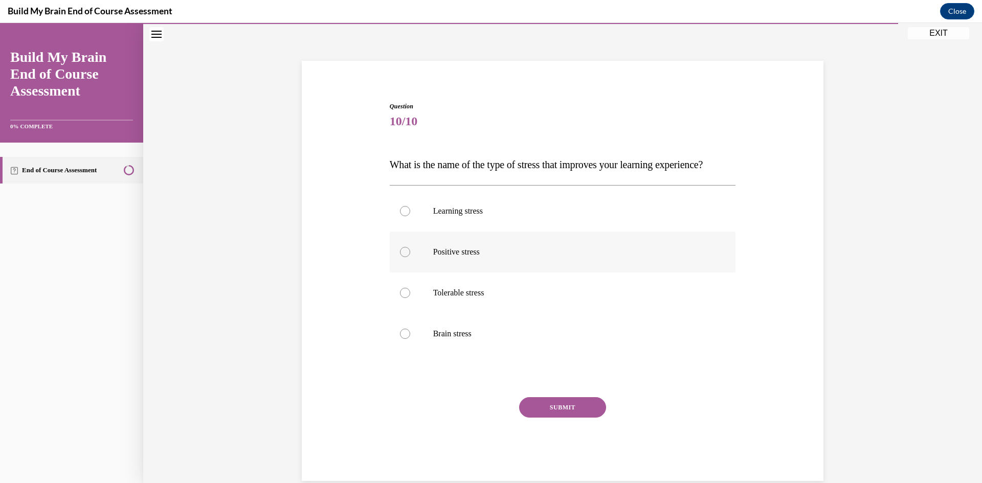
click at [503, 273] on label "Positive stress" at bounding box center [563, 252] width 346 height 41
click at [410, 257] on input "Positive stress" at bounding box center [405, 252] width 10 height 10
radio input "true"
click at [538, 418] on button "SUBMIT" at bounding box center [562, 407] width 87 height 20
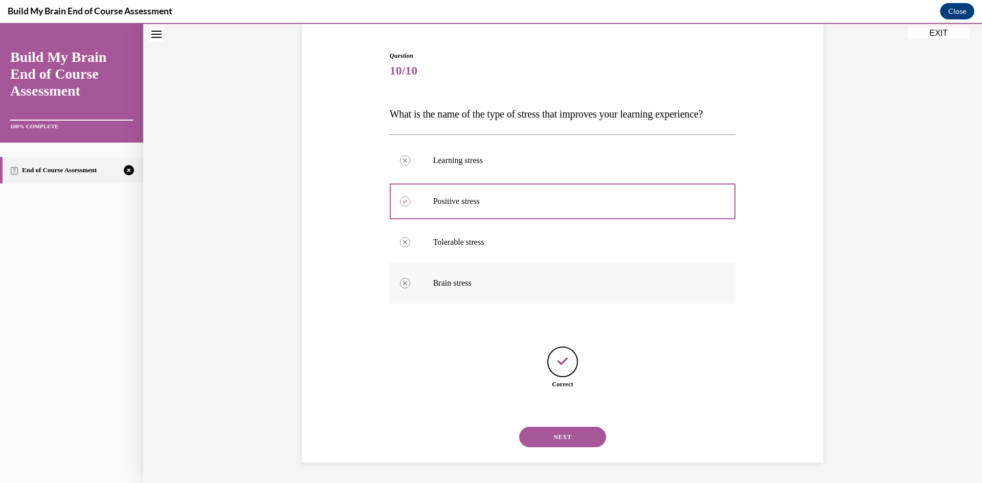
scroll to position [111, 0]
click at [573, 441] on button "NEXT" at bounding box center [562, 437] width 87 height 20
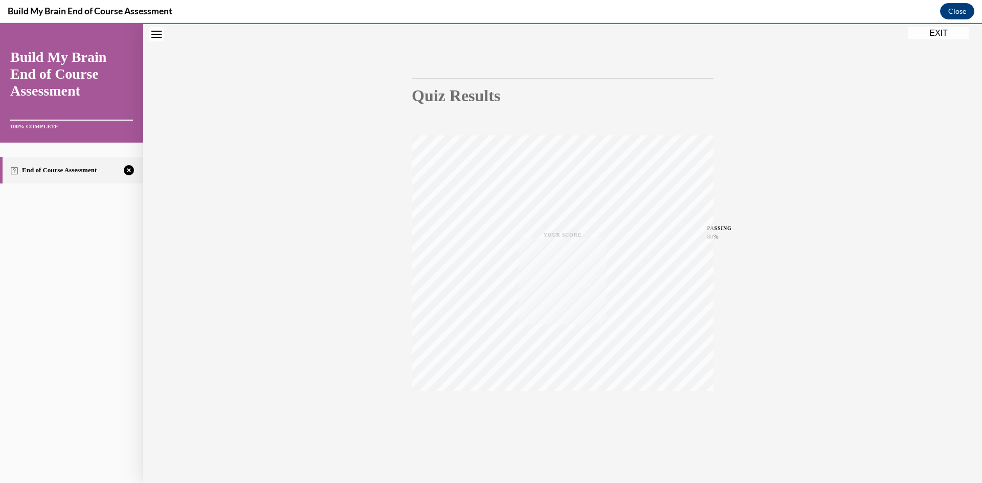
scroll to position [64, 0]
click at [554, 420] on icon "button" at bounding box center [563, 420] width 36 height 11
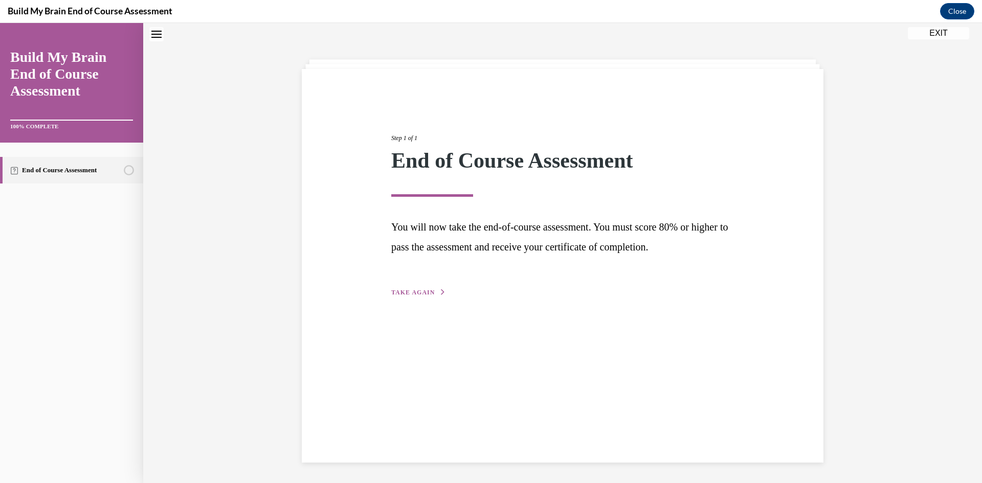
scroll to position [32, 0]
click at [418, 296] on button "TAKE AGAIN" at bounding box center [418, 292] width 55 height 9
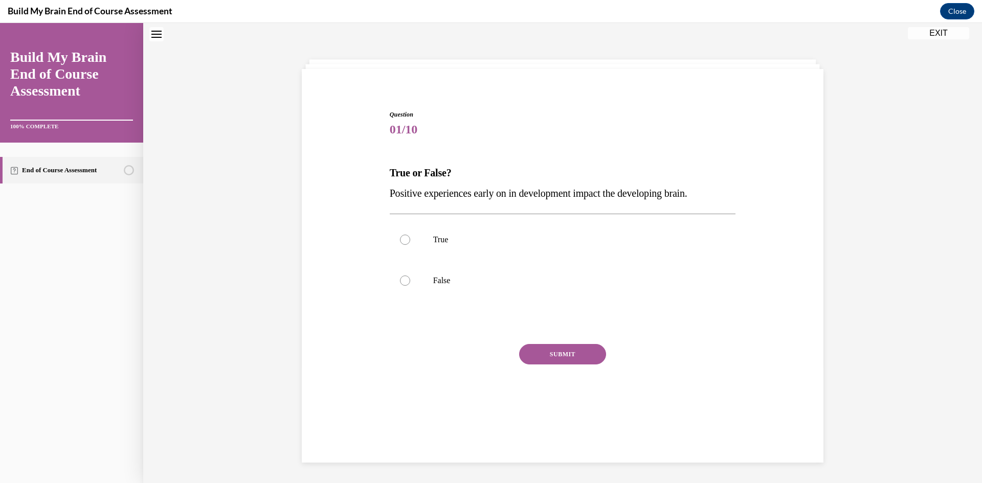
scroll to position [31, 0]
click at [449, 251] on label "True" at bounding box center [563, 240] width 346 height 41
click at [410, 246] on input "True" at bounding box center [405, 241] width 10 height 10
radio input "true"
click at [546, 352] on button "SUBMIT" at bounding box center [562, 355] width 87 height 20
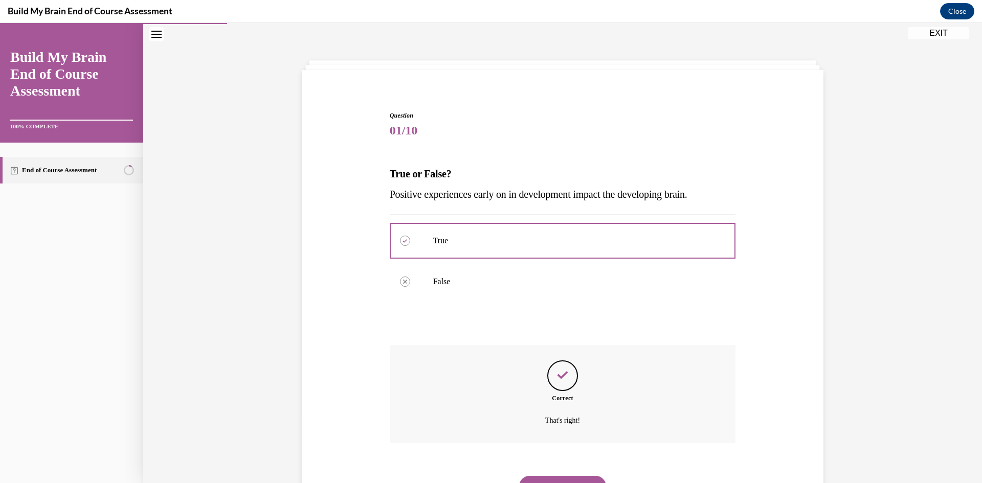
scroll to position [80, 0]
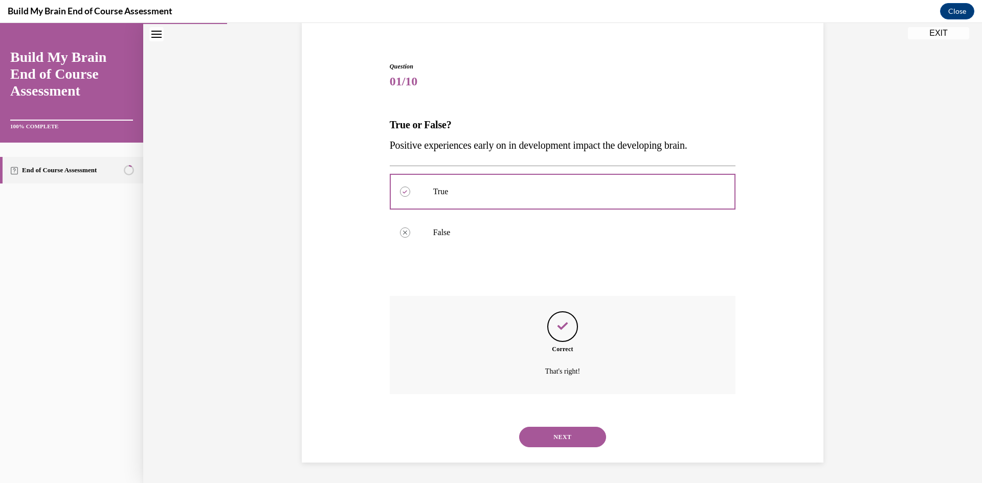
click at [565, 431] on button "NEXT" at bounding box center [562, 437] width 87 height 20
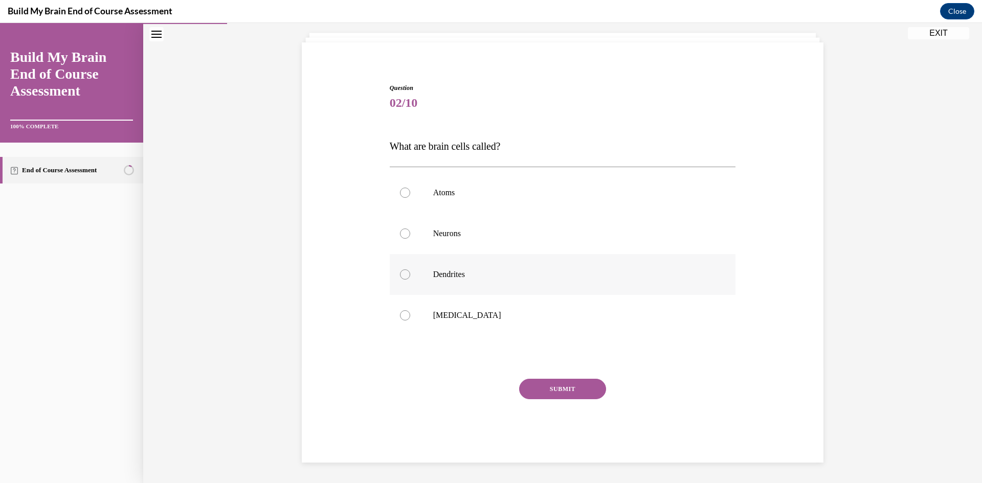
scroll to position [59, 0]
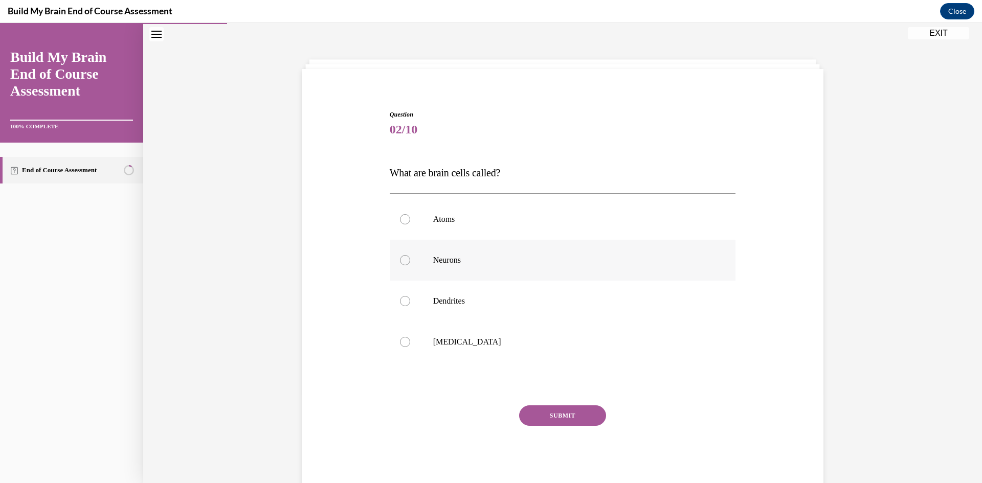
click at [616, 256] on p "Neurons" at bounding box center [571, 260] width 277 height 10
click at [410, 256] on input "Neurons" at bounding box center [405, 260] width 10 height 10
radio input "true"
drag, startPoint x: 573, startPoint y: 415, endPoint x: 584, endPoint y: 431, distance: 19.3
click at [571, 413] on button "SUBMIT" at bounding box center [562, 415] width 87 height 20
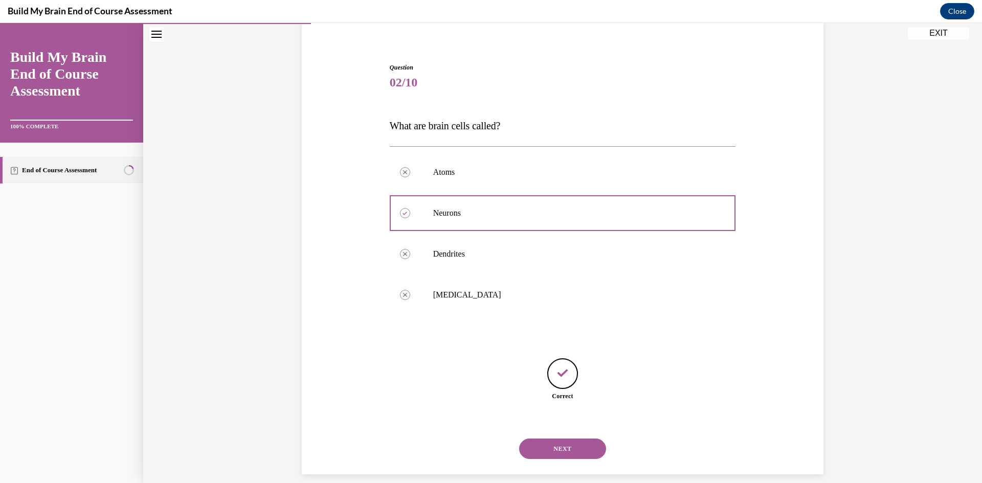
scroll to position [91, 0]
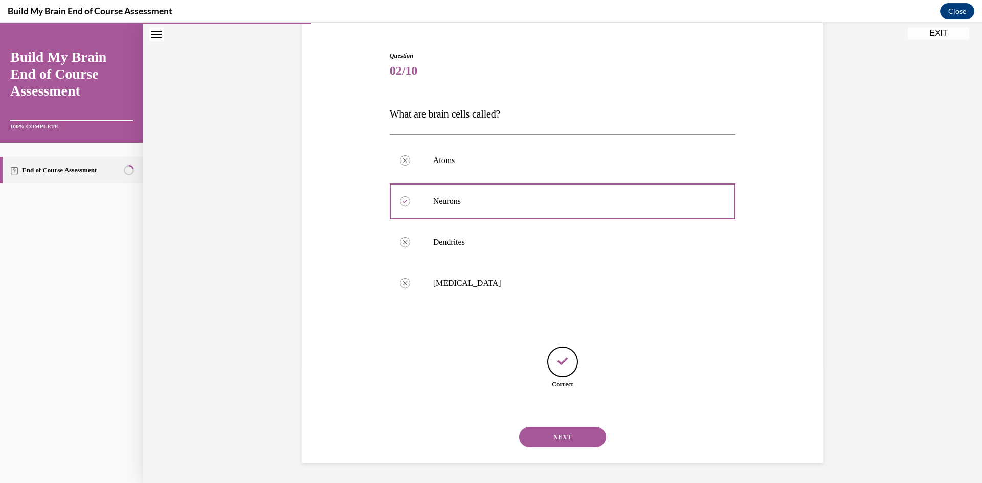
click at [570, 438] on button "NEXT" at bounding box center [562, 437] width 87 height 20
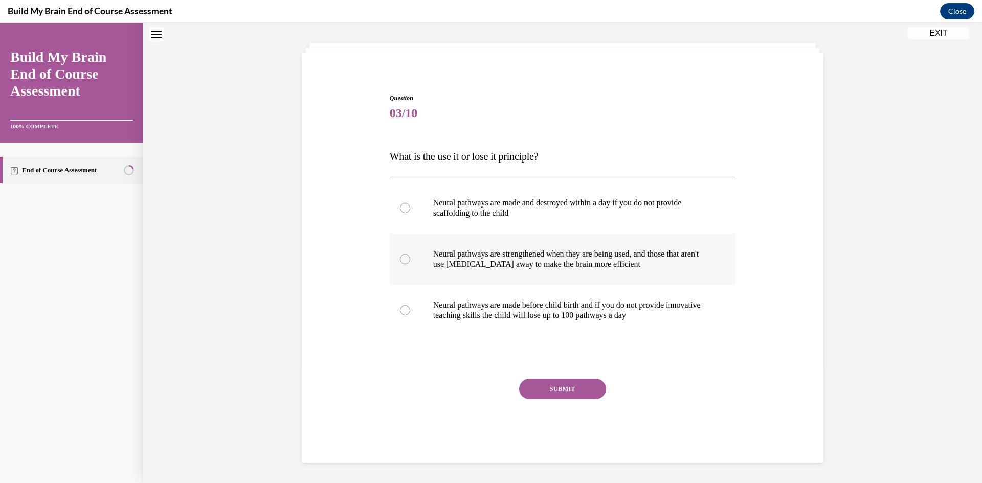
scroll to position [31, 0]
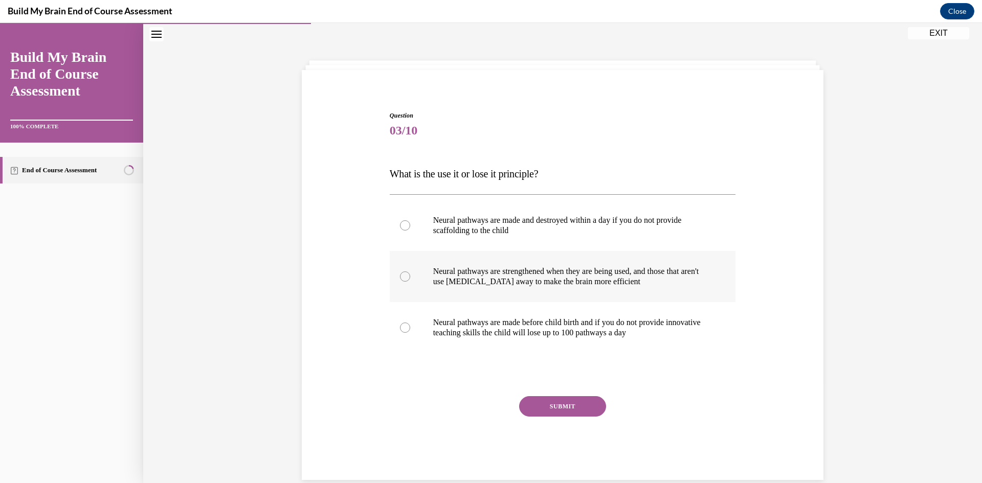
click at [654, 275] on p "Neural pathways are strengthened when they are being used, and those that aren'…" at bounding box center [571, 276] width 277 height 20
click at [410, 275] on input "Neural pathways are strengthened when they are being used, and those that aren'…" at bounding box center [405, 276] width 10 height 10
radio input "true"
click at [565, 403] on button "SUBMIT" at bounding box center [562, 406] width 87 height 20
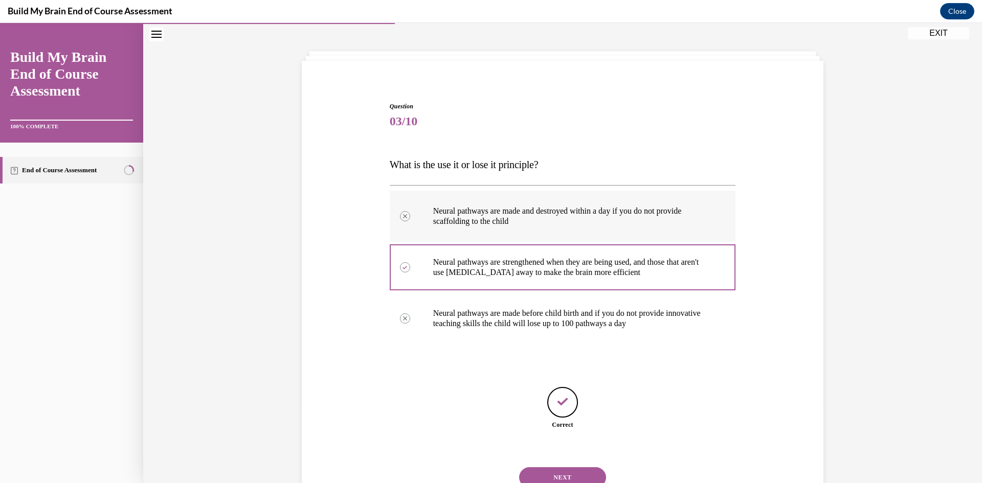
scroll to position [81, 0]
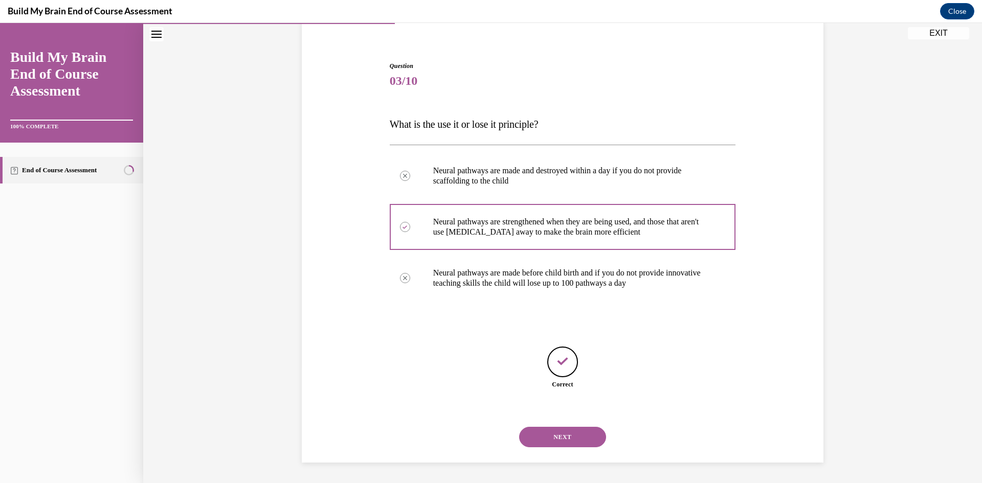
click at [558, 424] on div "NEXT" at bounding box center [563, 437] width 346 height 41
click at [558, 429] on button "NEXT" at bounding box center [562, 437] width 87 height 20
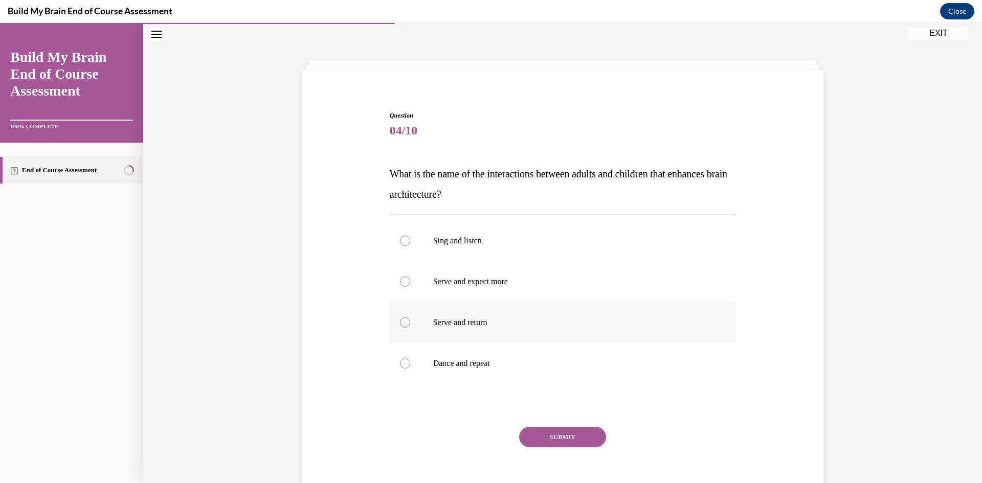
click at [570, 327] on p "Serve and return" at bounding box center [571, 323] width 277 height 10
click at [410, 327] on input "Serve and return" at bounding box center [405, 323] width 10 height 10
radio input "true"
click at [572, 426] on div "Question 04/10 What is the name of the interactions between adults and children…" at bounding box center [563, 311] width 346 height 400
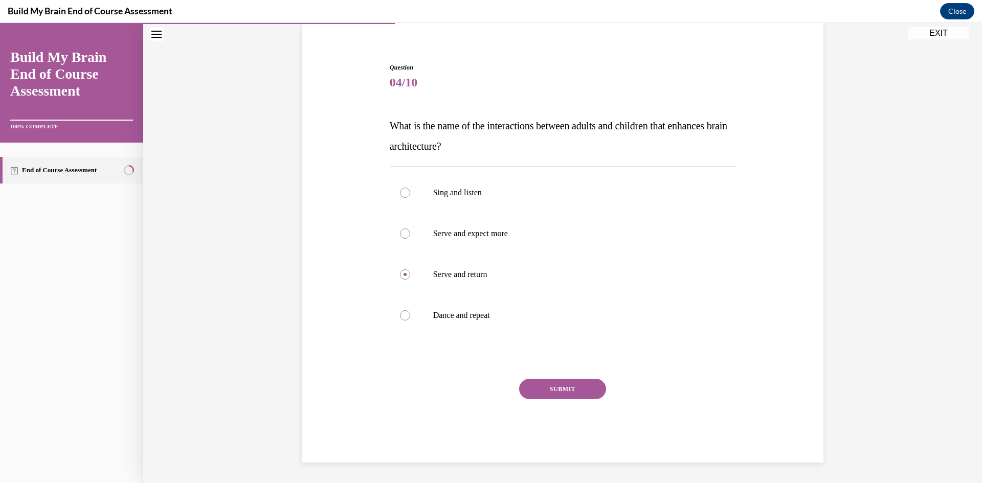
click at [557, 398] on button "SUBMIT" at bounding box center [562, 389] width 87 height 20
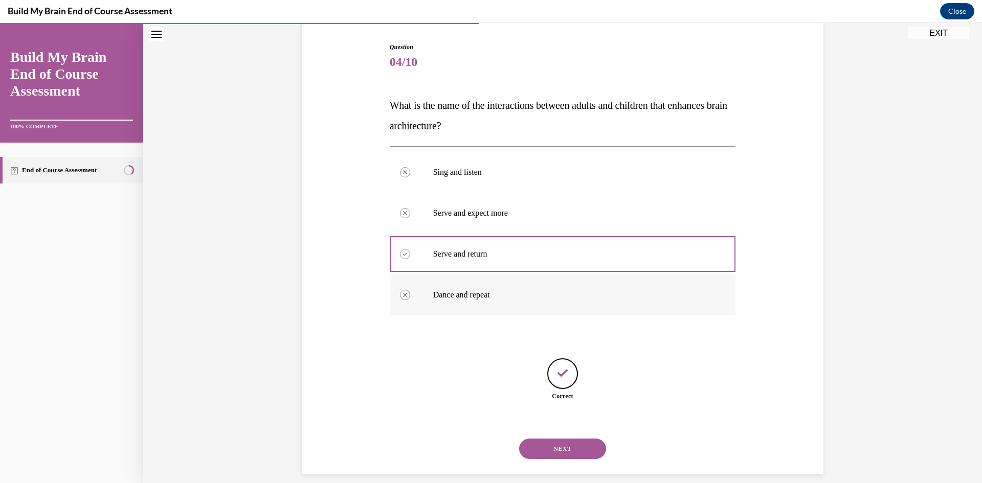
scroll to position [111, 0]
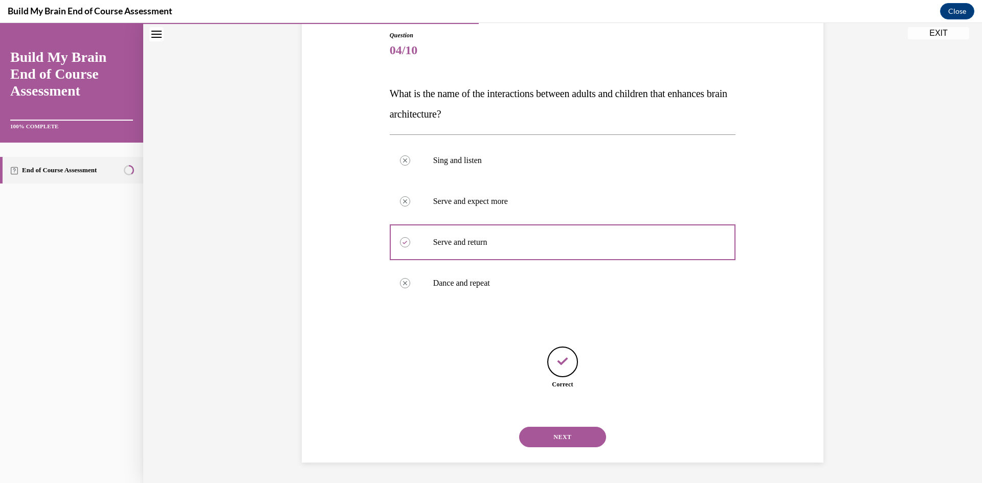
click at [566, 433] on button "NEXT" at bounding box center [562, 437] width 87 height 20
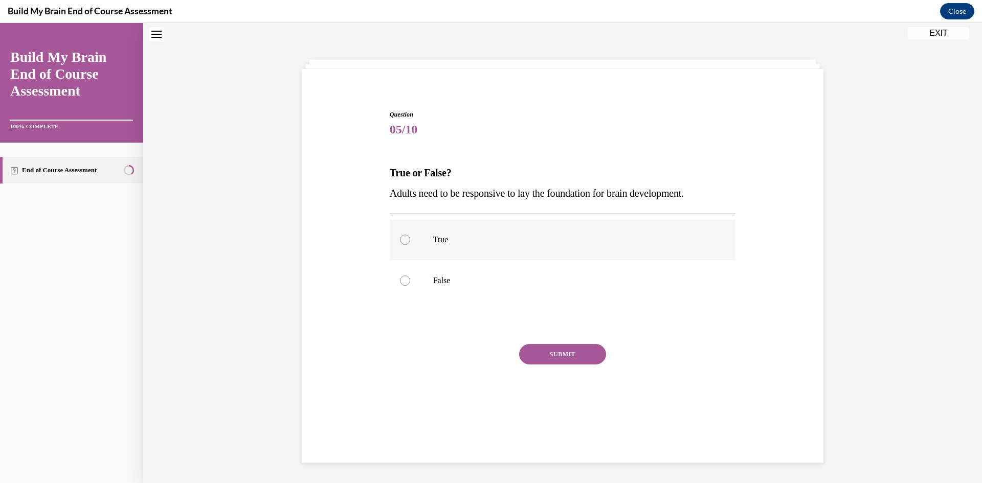
scroll to position [32, 0]
click at [614, 230] on label "True" at bounding box center [563, 239] width 346 height 41
click at [410, 235] on input "True" at bounding box center [405, 240] width 10 height 10
radio input "true"
click at [562, 350] on button "SUBMIT" at bounding box center [562, 354] width 87 height 20
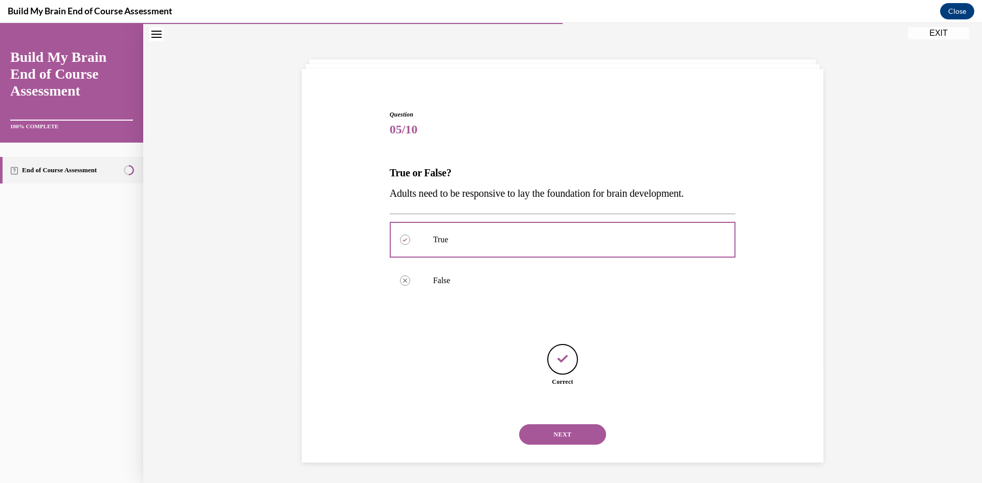
click at [537, 436] on button "NEXT" at bounding box center [562, 434] width 87 height 20
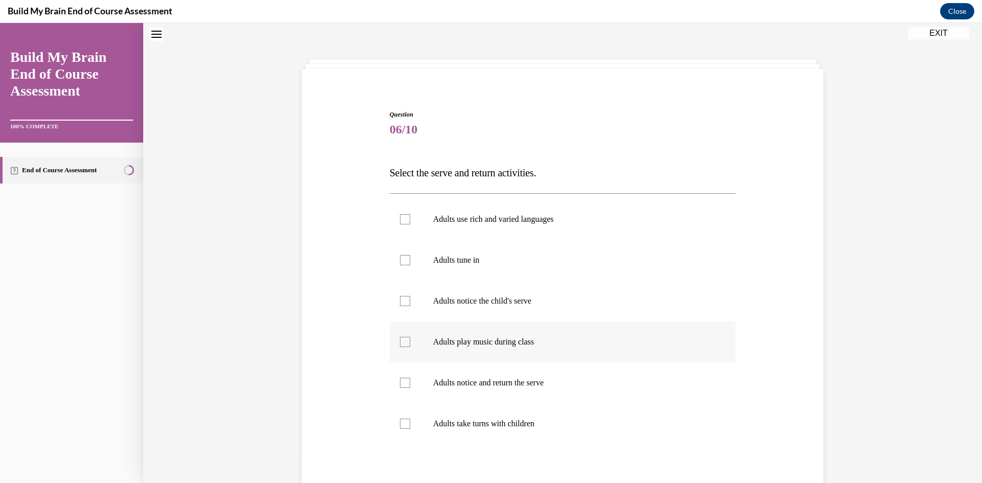
scroll to position [31, 0]
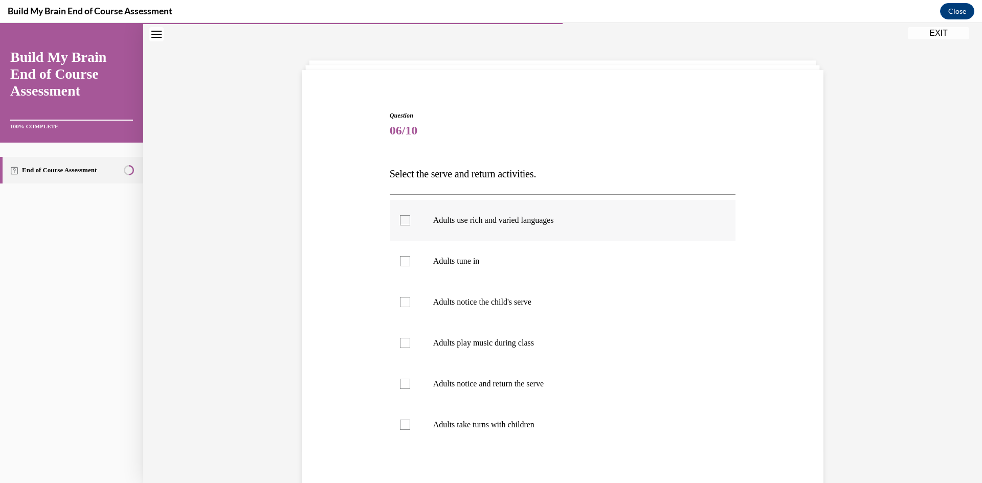
click at [624, 228] on label "Adults use rich and varied languages" at bounding box center [563, 220] width 346 height 41
click at [410, 225] on input "Adults use rich and varied languages" at bounding box center [405, 220] width 10 height 10
checkbox input "true"
click at [624, 256] on label "Adults tune in" at bounding box center [563, 261] width 346 height 41
click at [410, 256] on input "Adults tune in" at bounding box center [405, 261] width 10 height 10
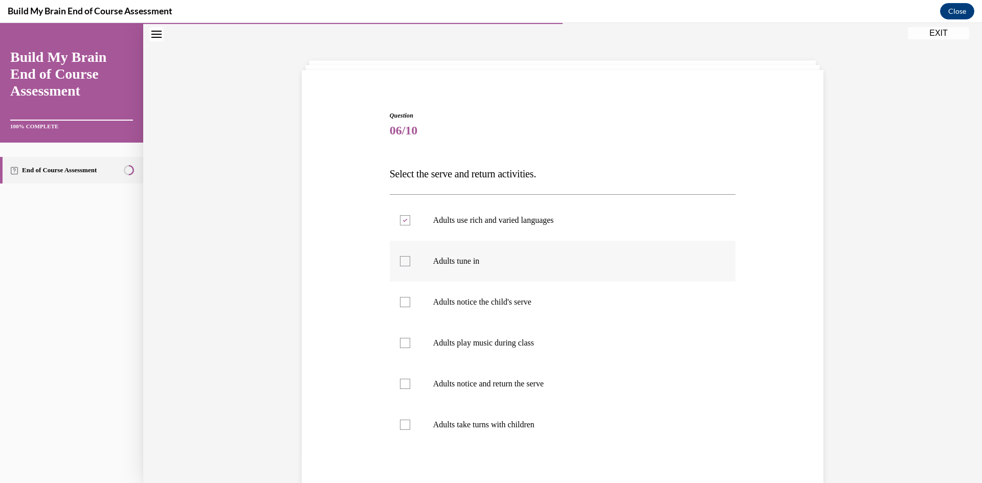
checkbox input "true"
click at [624, 299] on p "Adults notice the child's serve" at bounding box center [571, 302] width 277 height 10
click at [410, 299] on input "Adults notice the child's serve" at bounding box center [405, 302] width 10 height 10
checkbox input "true"
click at [621, 356] on label "Adults play music during class" at bounding box center [563, 343] width 346 height 41
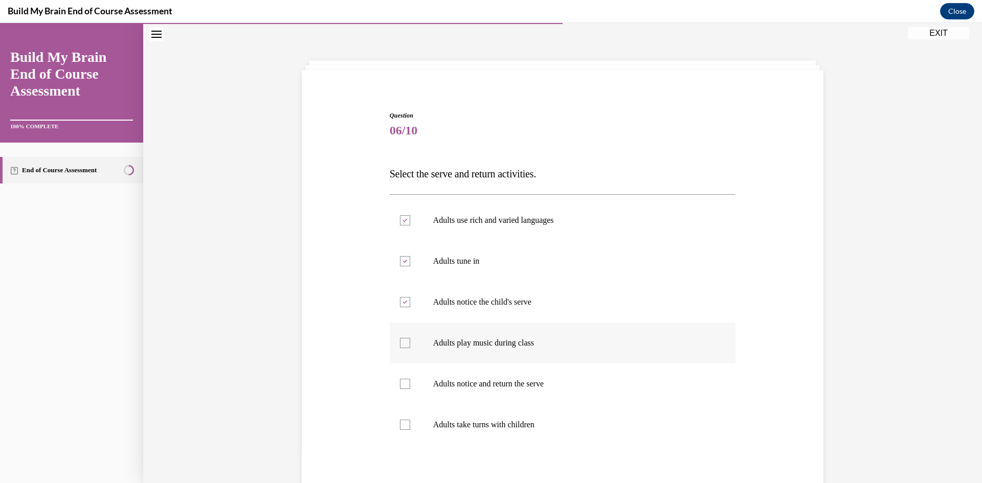
click at [410, 348] on input "Adults play music during class" at bounding box center [405, 343] width 10 height 10
checkbox input "true"
click at [609, 383] on p "Adults notice and return the serve" at bounding box center [571, 384] width 277 height 10
click at [410, 383] on input "Adults notice and return the serve" at bounding box center [405, 384] width 10 height 10
checkbox input "true"
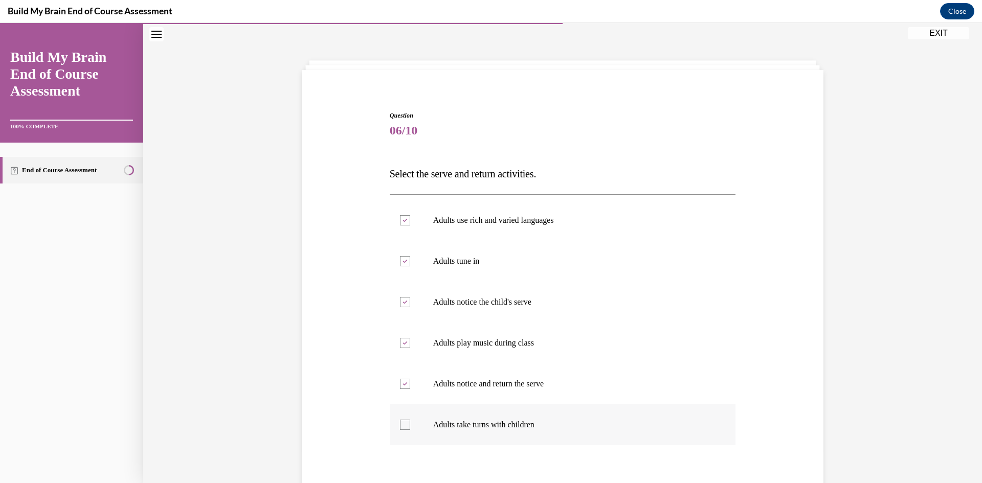
click at [595, 422] on p "Adults take turns with children" at bounding box center [571, 425] width 277 height 10
click at [410, 422] on input "Adults take turns with children" at bounding box center [405, 425] width 10 height 10
checkbox input "true"
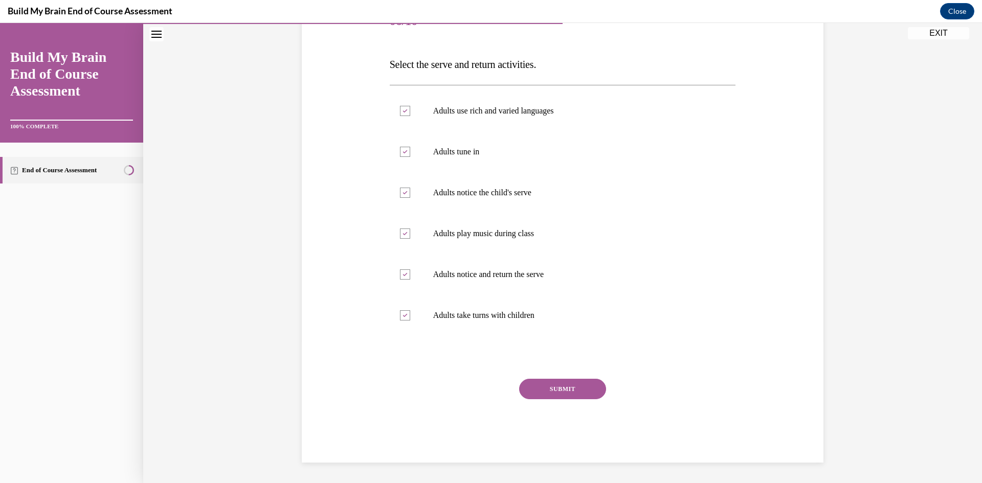
click at [572, 394] on button "SUBMIT" at bounding box center [562, 389] width 87 height 20
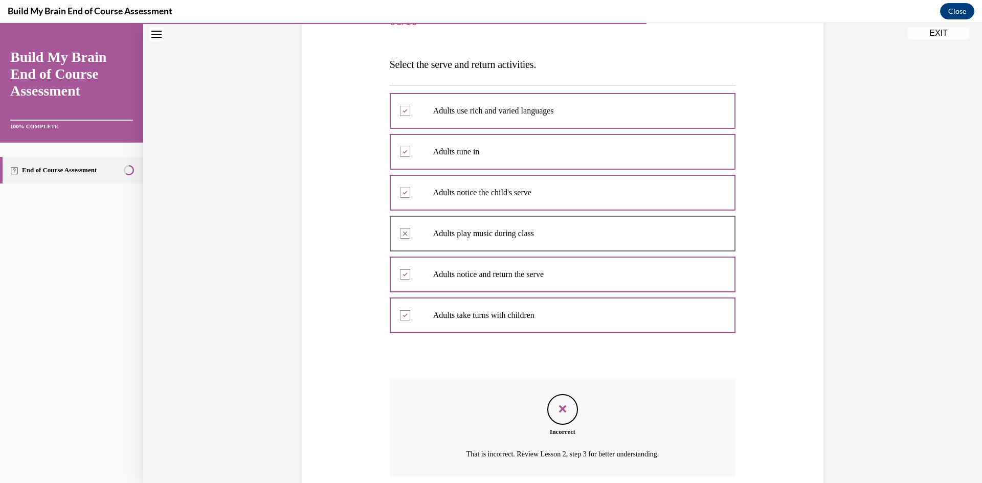
scroll to position [223, 0]
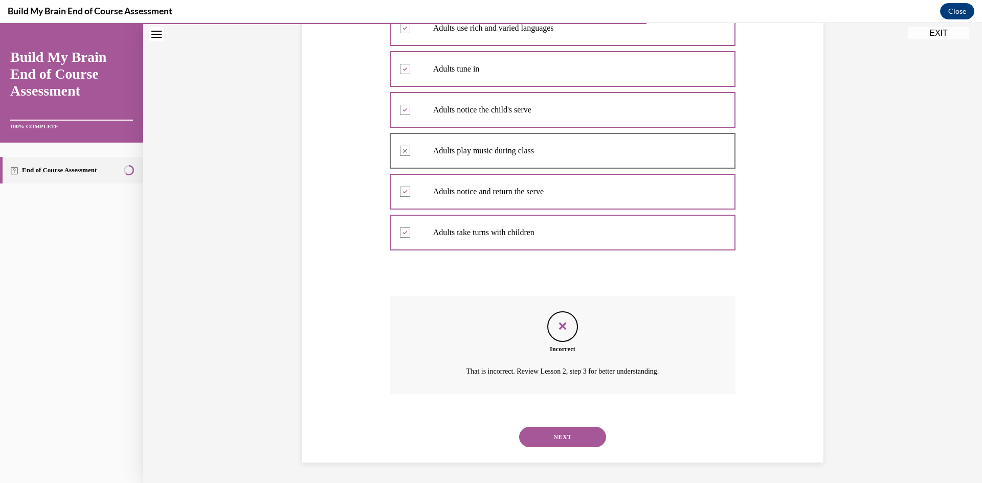
click at [564, 431] on button "NEXT" at bounding box center [562, 437] width 87 height 20
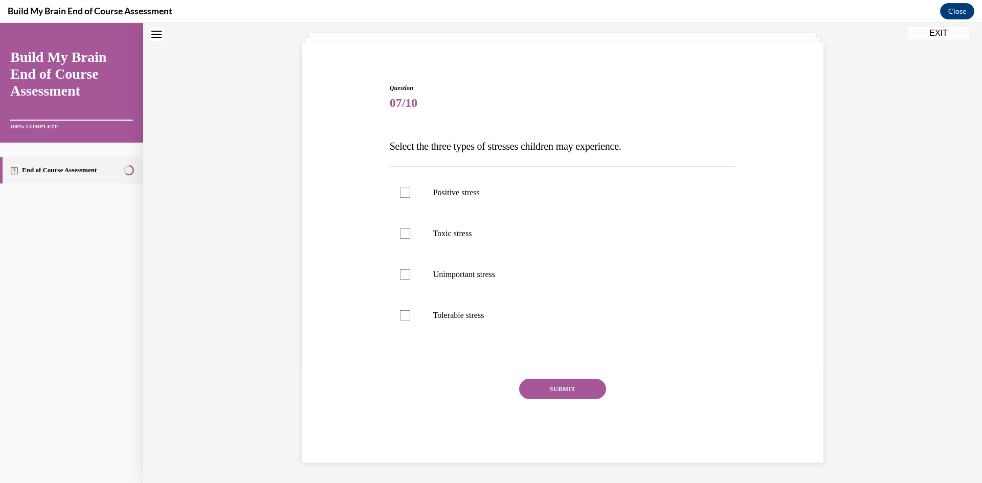
scroll to position [31, 0]
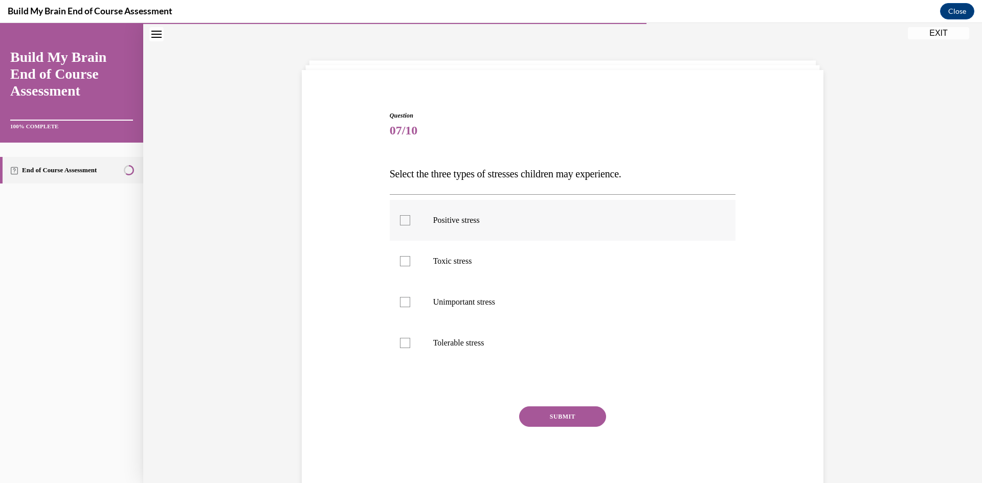
click at [587, 235] on label "Positive stress" at bounding box center [563, 220] width 346 height 41
click at [410, 225] on input "Positive stress" at bounding box center [405, 220] width 10 height 10
checkbox input "true"
click at [582, 266] on label "Toxic stress" at bounding box center [563, 261] width 346 height 41
click at [410, 266] on input "Toxic stress" at bounding box center [405, 261] width 10 height 10
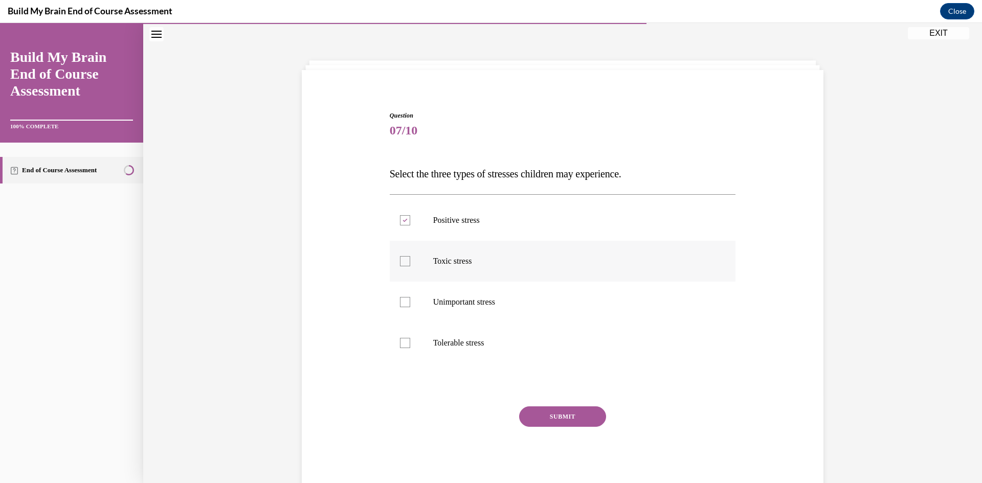
checkbox input "true"
click at [567, 338] on p "Tolerable stress" at bounding box center [571, 343] width 277 height 10
click at [410, 338] on input "Tolerable stress" at bounding box center [405, 343] width 10 height 10
checkbox input "true"
click at [567, 413] on button "SUBMIT" at bounding box center [562, 416] width 87 height 20
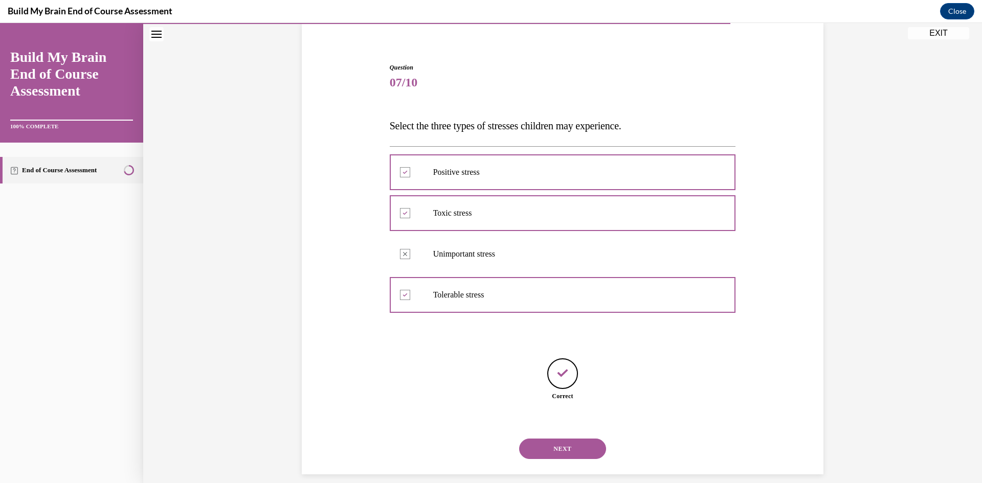
scroll to position [91, 0]
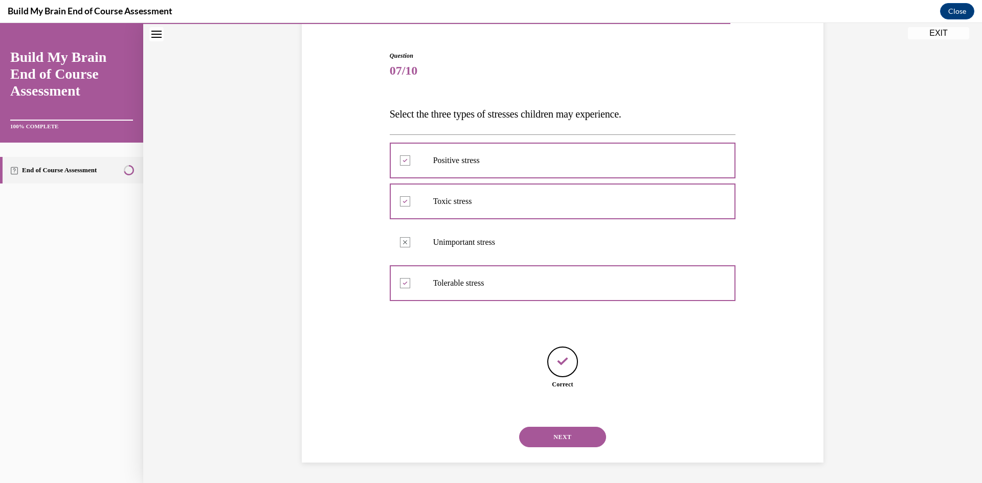
drag, startPoint x: 572, startPoint y: 427, endPoint x: 571, endPoint y: 435, distance: 7.7
click at [571, 435] on button "NEXT" at bounding box center [562, 437] width 87 height 20
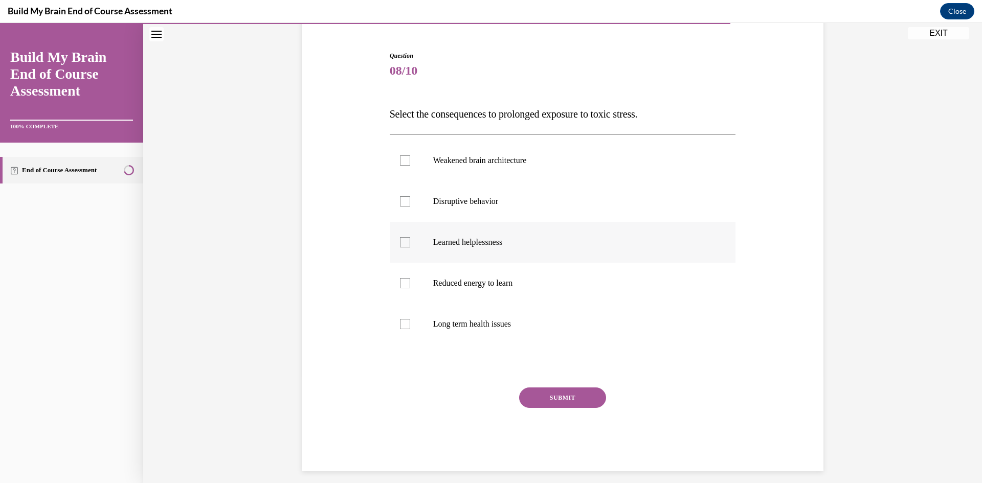
scroll to position [31, 0]
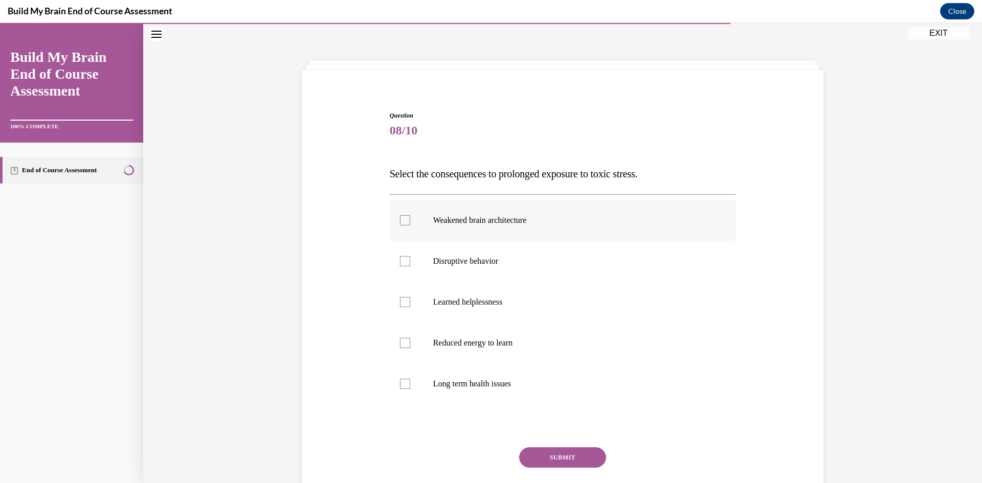
click at [642, 225] on p "Weakened brain architecture" at bounding box center [571, 220] width 277 height 10
click at [410, 225] on input "Weakened brain architecture" at bounding box center [405, 220] width 10 height 10
click at [642, 225] on p "Weakened brain architecture" at bounding box center [571, 220] width 277 height 10
click at [410, 225] on input "Weakened brain architecture" at bounding box center [405, 220] width 10 height 10
checkbox input "false"
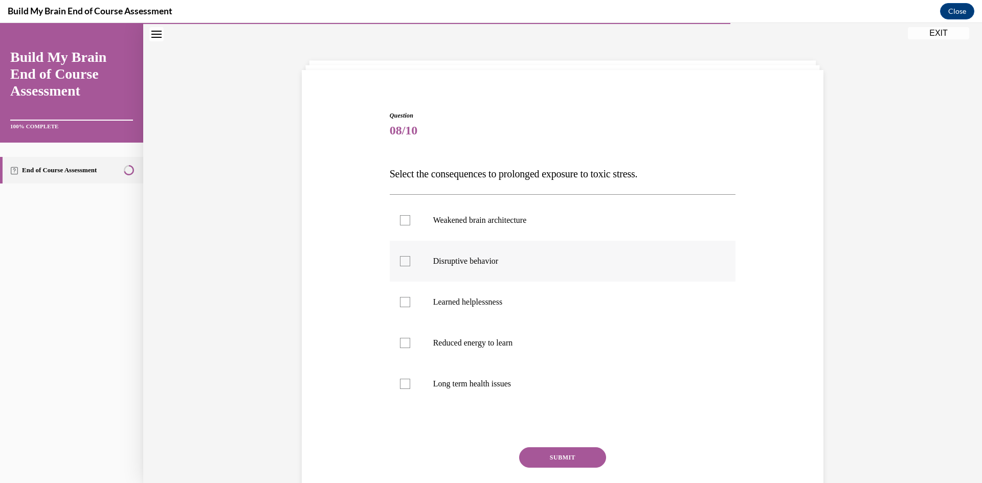
click at [609, 259] on p "Disruptive behavior" at bounding box center [571, 261] width 277 height 10
click at [410, 259] on input "Disruptive behavior" at bounding box center [405, 261] width 10 height 10
checkbox input "true"
click at [592, 383] on p "Long term health issues" at bounding box center [571, 384] width 277 height 10
click at [410, 383] on input "Long term health issues" at bounding box center [405, 384] width 10 height 10
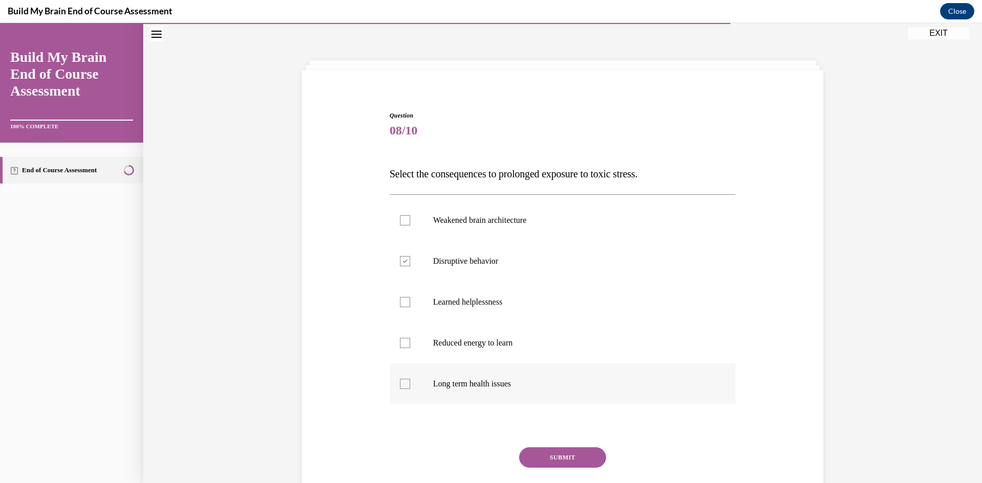
checkbox input "true"
click at [596, 291] on label "Learned helplessness" at bounding box center [563, 302] width 346 height 41
click at [410, 297] on input "Learned helplessness" at bounding box center [405, 302] width 10 height 10
checkbox input "true"
click at [531, 219] on p "Weakened brain architecture" at bounding box center [571, 220] width 277 height 10
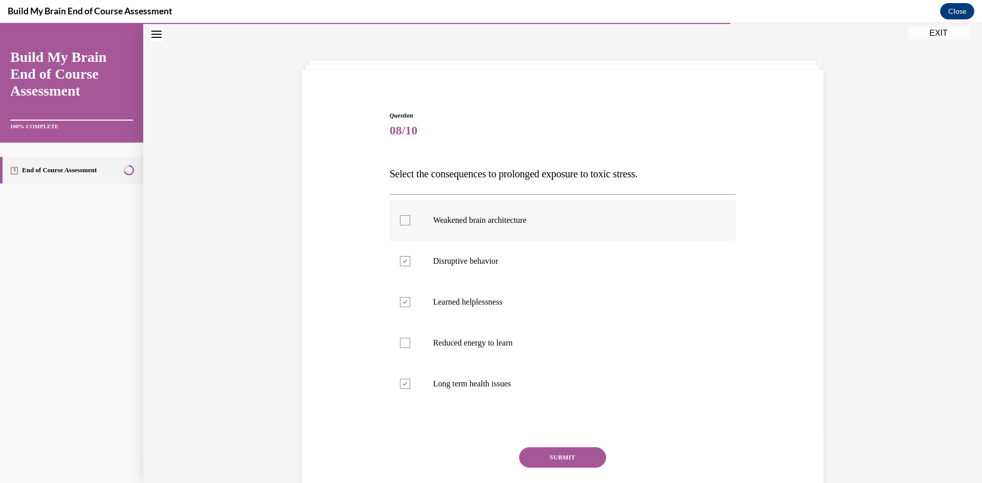
click at [410, 219] on input "Weakened brain architecture" at bounding box center [405, 220] width 10 height 10
checkbox input "true"
click at [561, 448] on button "SUBMIT" at bounding box center [562, 457] width 87 height 20
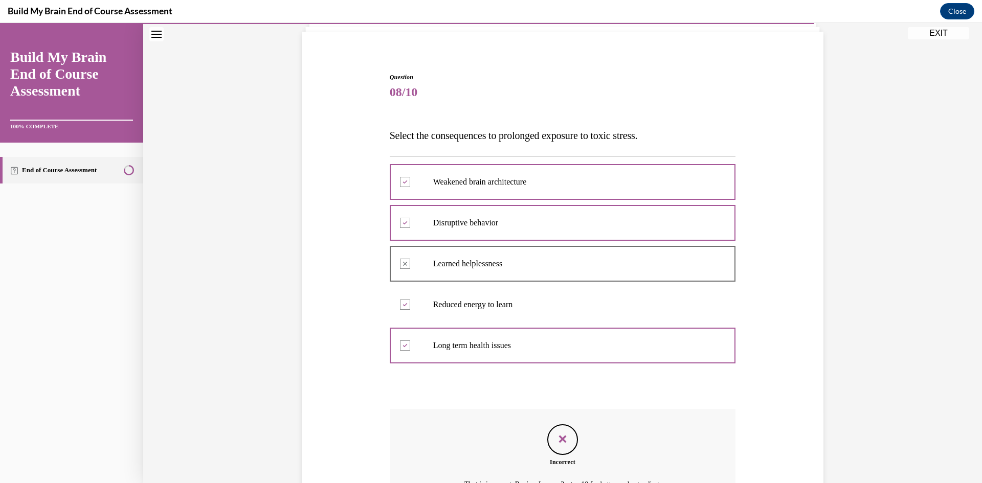
scroll to position [183, 0]
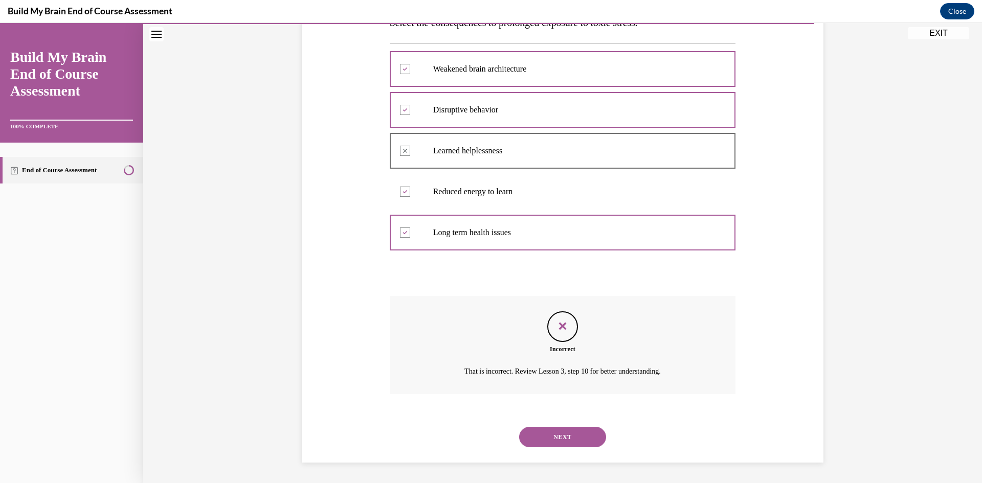
drag, startPoint x: 579, startPoint y: 428, endPoint x: 589, endPoint y: 417, distance: 15.6
click at [579, 429] on button "NEXT" at bounding box center [562, 437] width 87 height 20
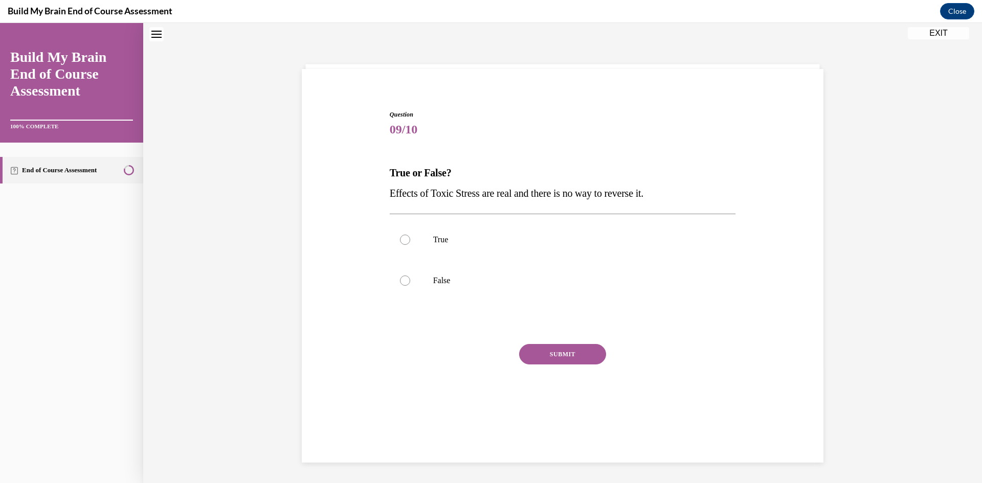
scroll to position [31, 0]
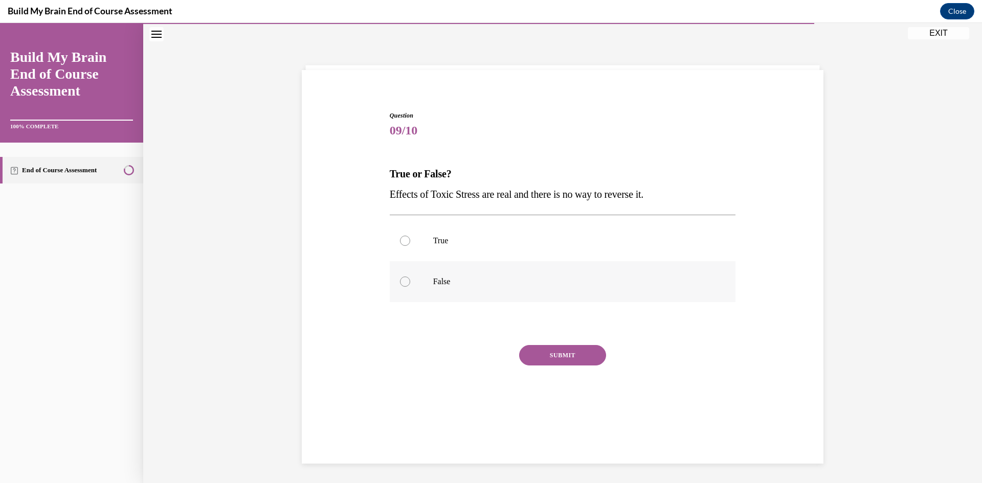
click at [603, 286] on p "False" at bounding box center [571, 282] width 277 height 10
click at [410, 286] on input "False" at bounding box center [405, 282] width 10 height 10
radio input "true"
drag, startPoint x: 591, startPoint y: 345, endPoint x: 586, endPoint y: 352, distance: 8.5
click at [588, 348] on button "SUBMIT" at bounding box center [562, 355] width 87 height 20
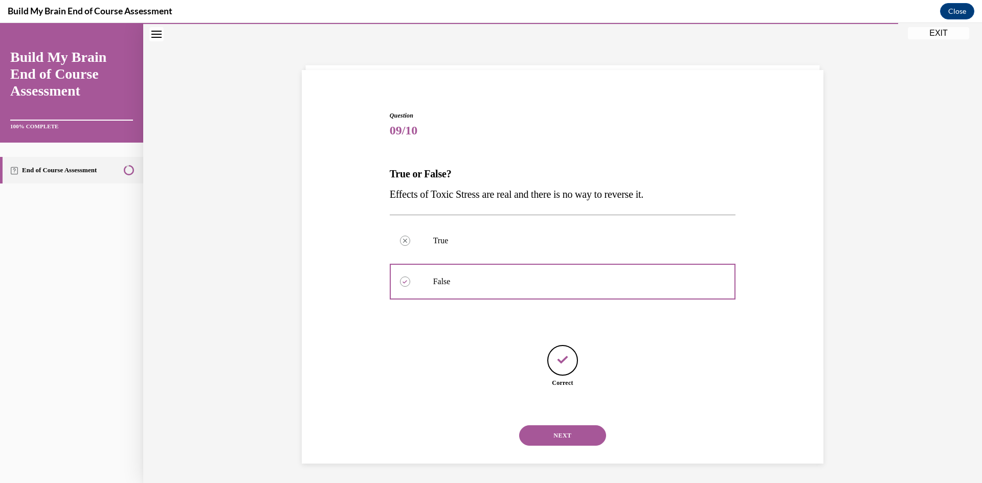
scroll to position [32, 0]
click at [573, 437] on button "NEXT" at bounding box center [562, 434] width 87 height 20
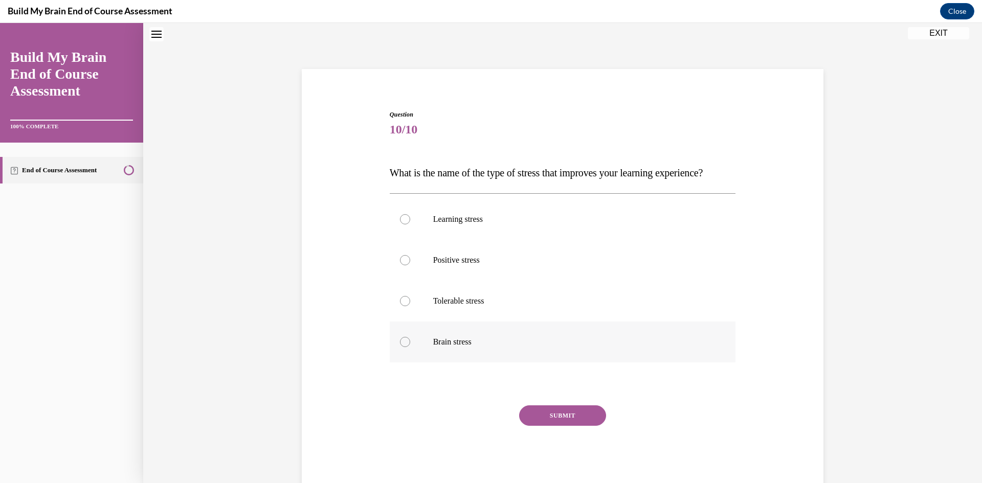
scroll to position [31, 0]
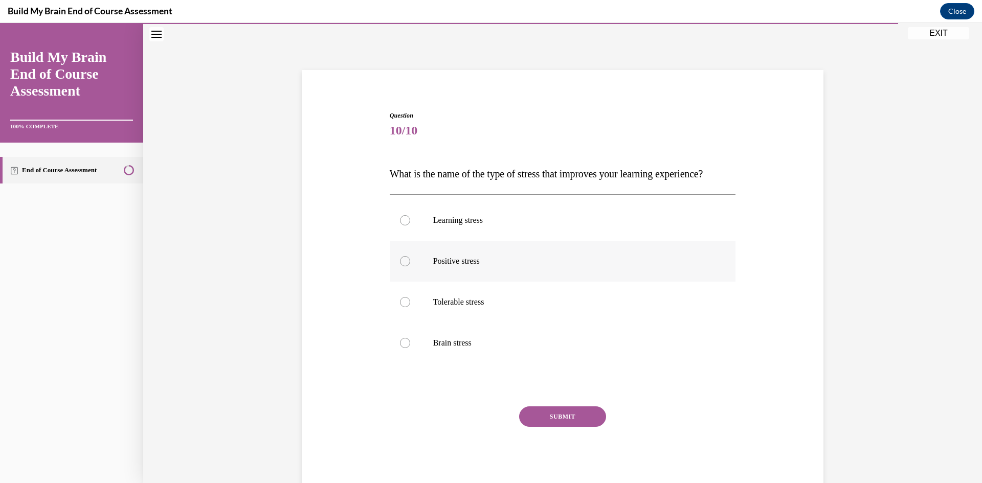
click at [602, 265] on label "Positive stress" at bounding box center [563, 261] width 346 height 41
click at [410, 265] on input "Positive stress" at bounding box center [405, 261] width 10 height 10
radio input "true"
click at [553, 427] on button "SUBMIT" at bounding box center [562, 416] width 87 height 20
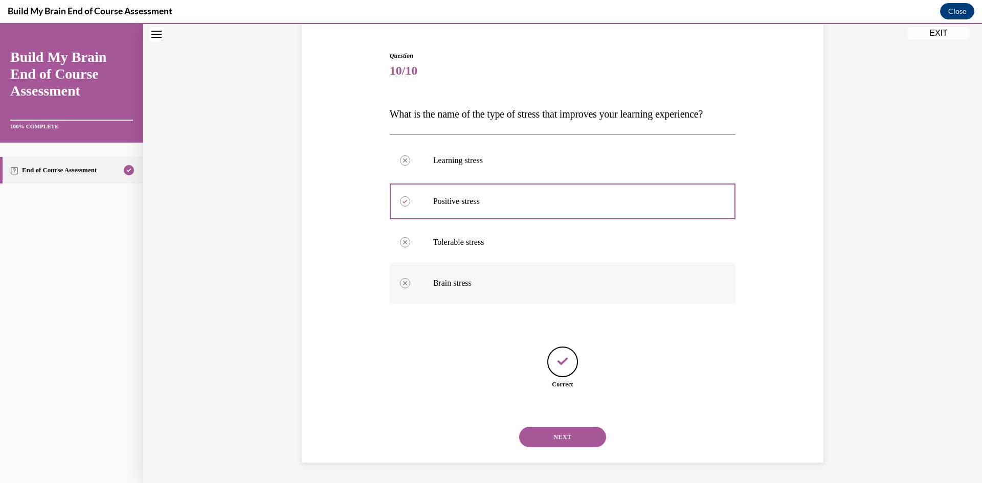
scroll to position [111, 0]
click at [565, 429] on button "NEXT" at bounding box center [562, 437] width 87 height 20
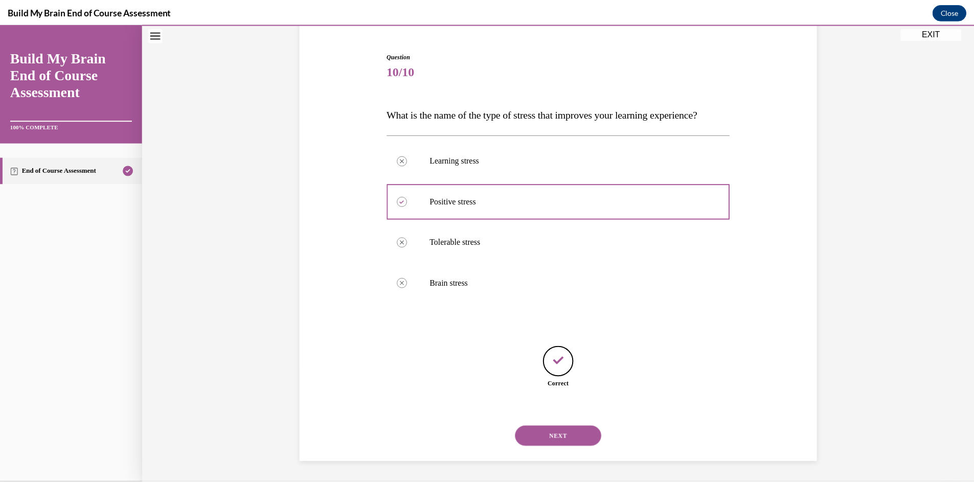
scroll to position [64, 0]
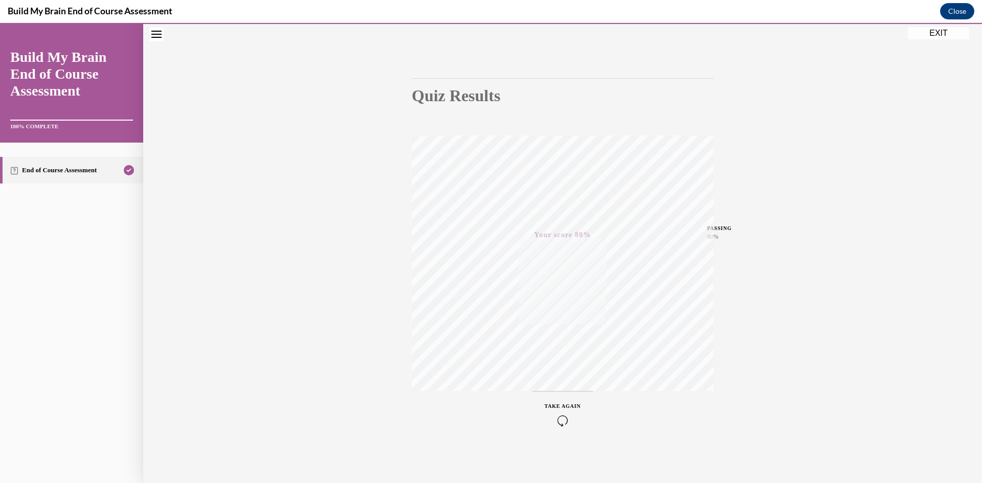
click at [966, 34] on button "EXIT" at bounding box center [938, 33] width 61 height 12
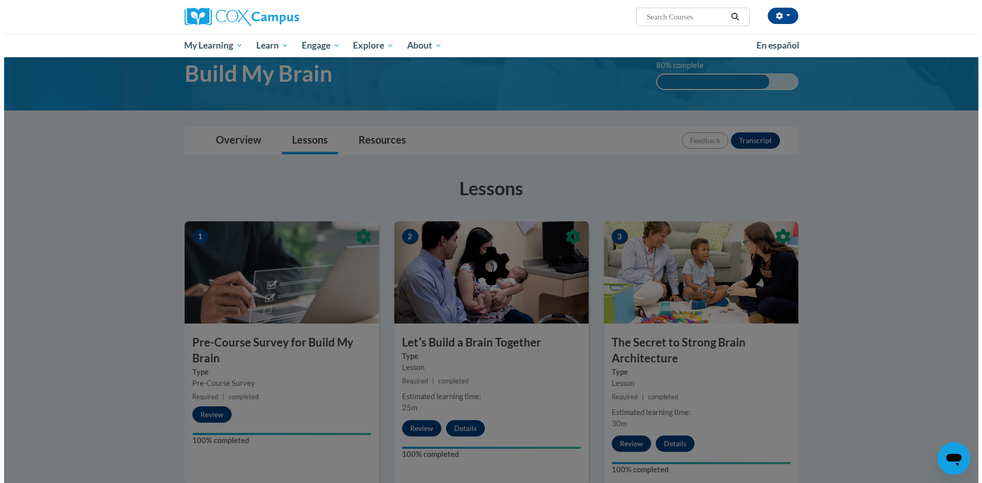
scroll to position [0, 0]
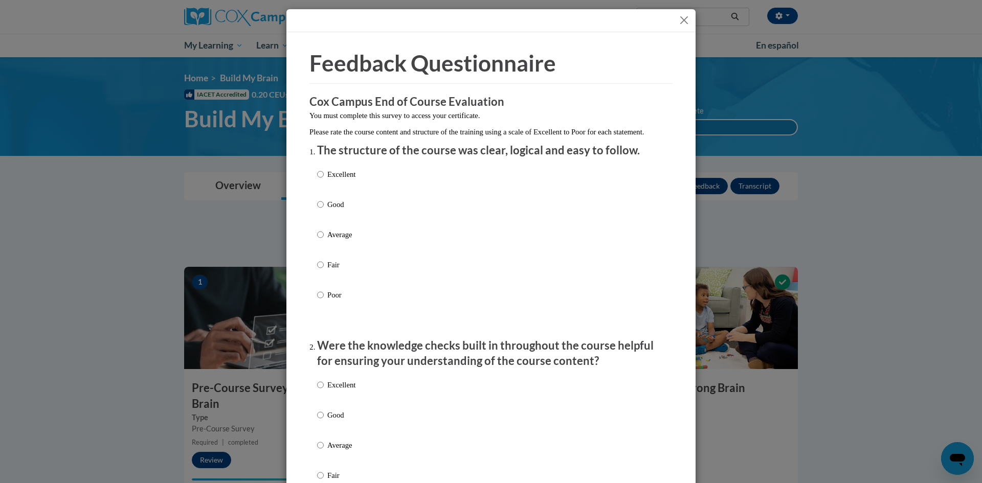
click at [327, 202] on p "Good" at bounding box center [341, 204] width 28 height 11
click at [324, 202] on input "Good" at bounding box center [320, 204] width 7 height 11
radio input "true"
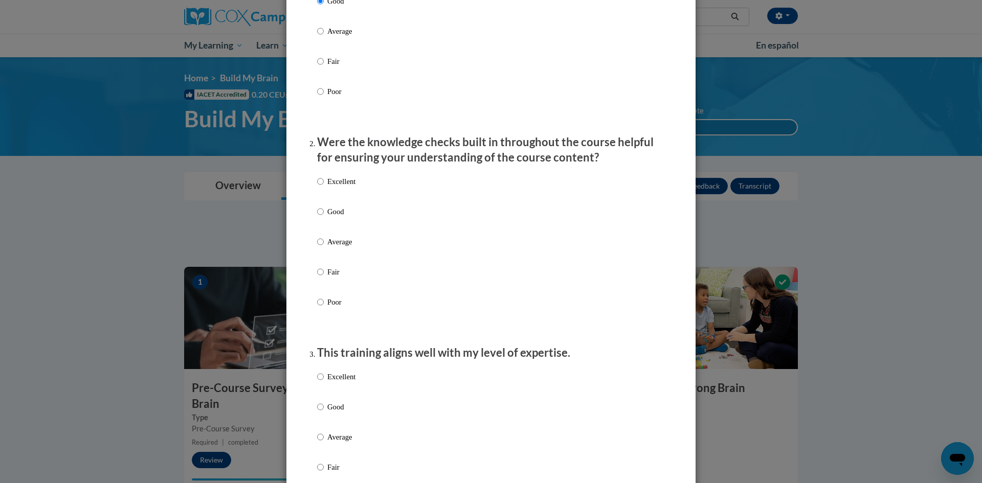
click at [332, 214] on p "Good" at bounding box center [341, 211] width 28 height 11
click at [324, 214] on input "Good" at bounding box center [320, 211] width 7 height 11
radio input "true"
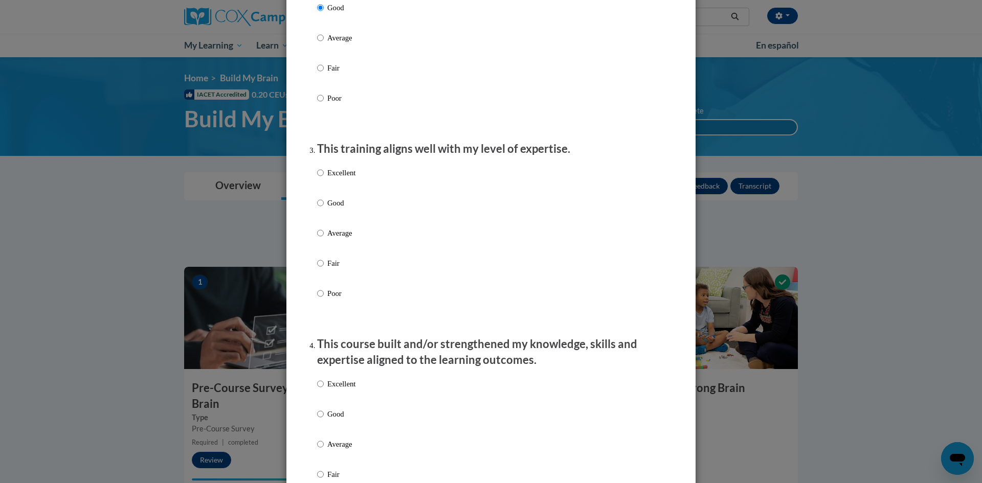
click at [327, 199] on p "Good" at bounding box center [341, 202] width 28 height 11
click at [324, 199] on input "Good" at bounding box center [320, 202] width 7 height 11
radio input "true"
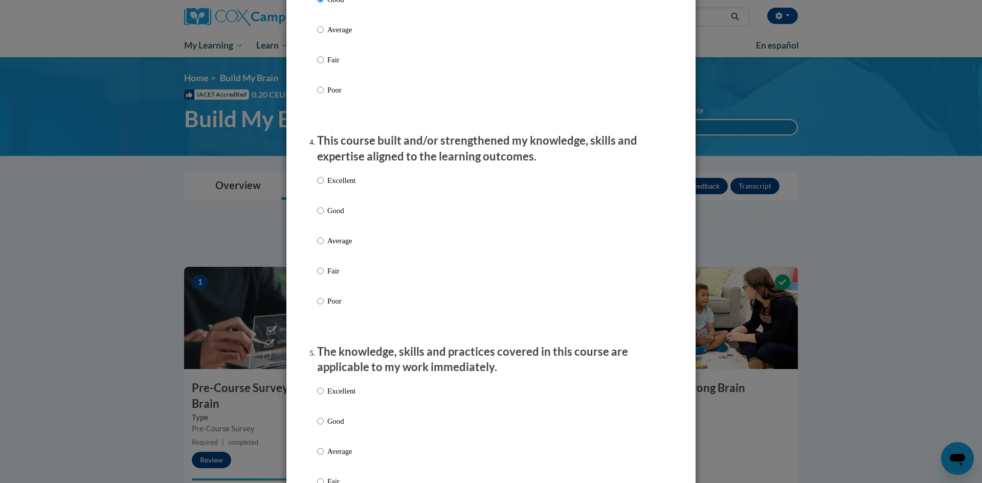
click at [345, 211] on p "Good" at bounding box center [341, 210] width 28 height 11
click at [324, 211] on input "Good" at bounding box center [320, 210] width 7 height 11
radio input "true"
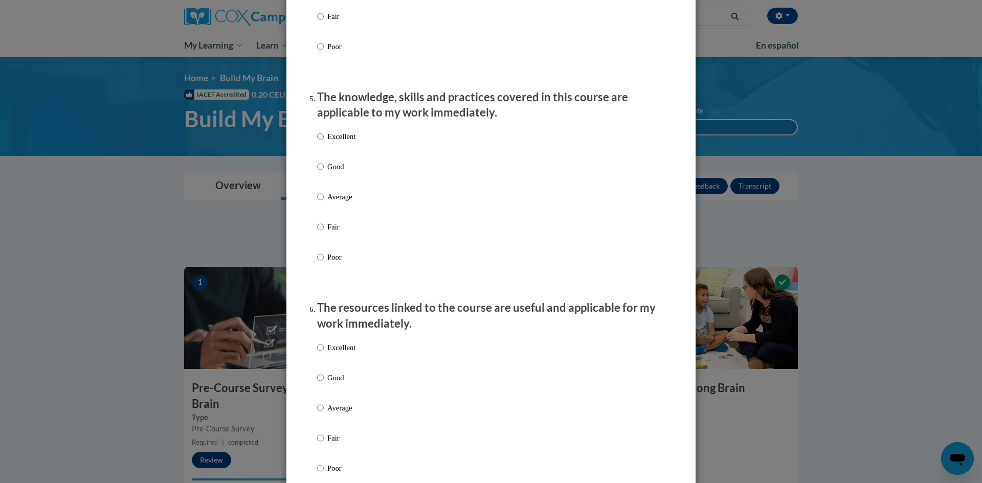
click at [327, 167] on p "Good" at bounding box center [341, 166] width 28 height 11
click at [324, 167] on input "Good" at bounding box center [320, 166] width 7 height 11
radio input "true"
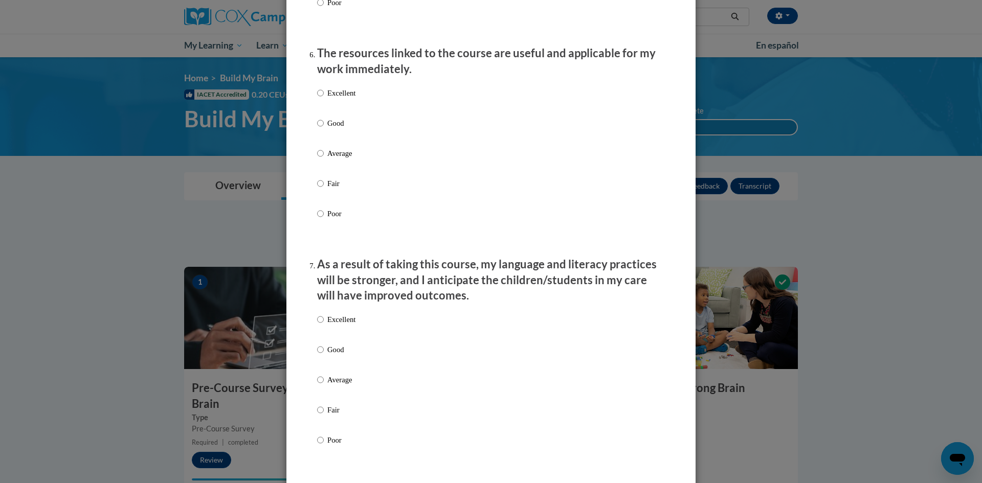
click at [327, 124] on p "Good" at bounding box center [341, 123] width 28 height 11
click at [324, 124] on input "Good" at bounding box center [320, 123] width 7 height 11
radio input "true"
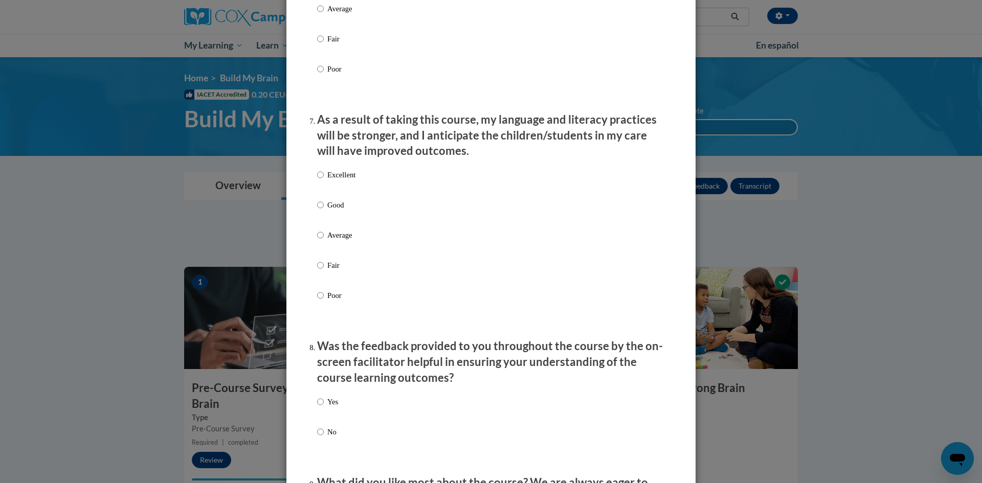
scroll to position [1375, 0]
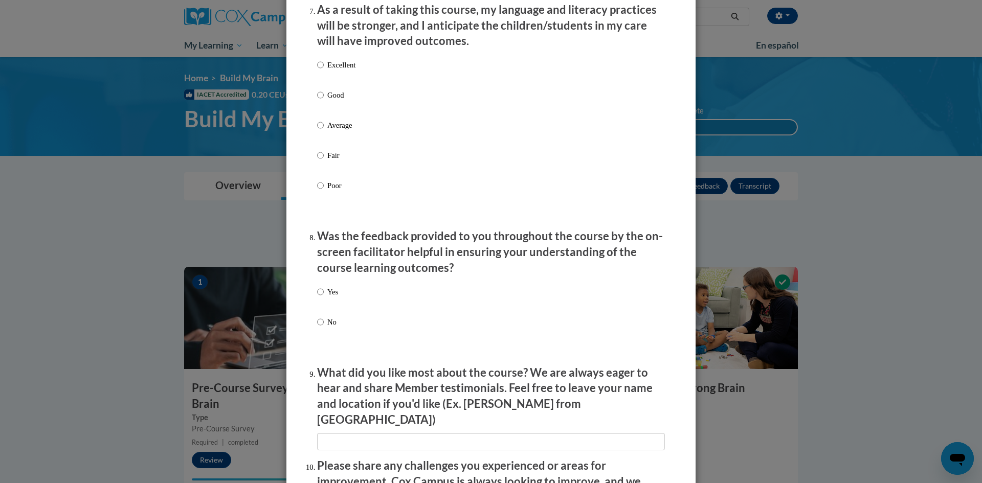
click at [333, 97] on p "Good" at bounding box center [341, 94] width 28 height 11
click at [324, 97] on input "Good" at bounding box center [320, 94] width 7 height 11
radio input "true"
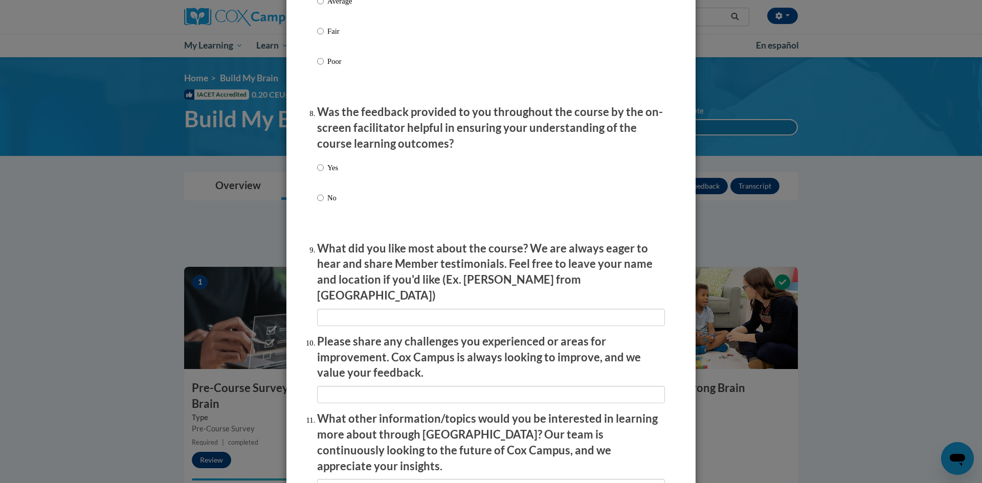
scroll to position [1528, 0]
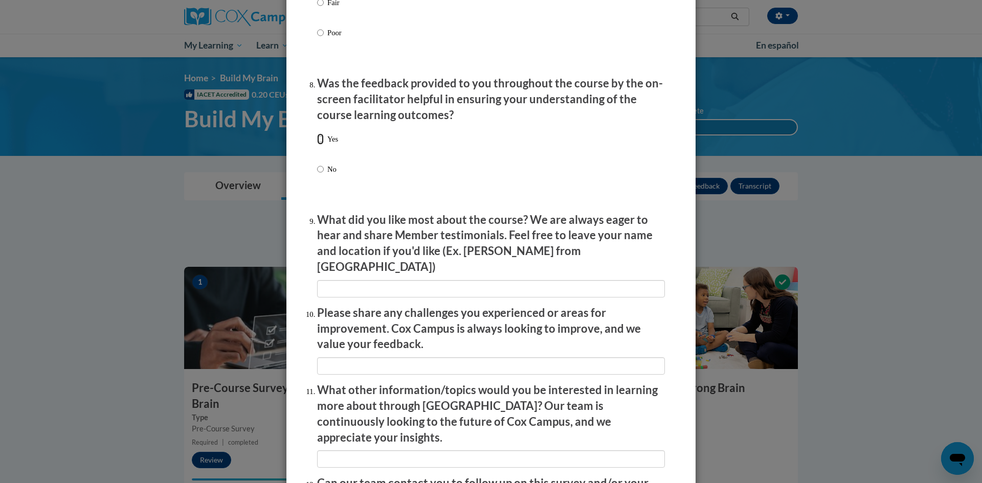
click at [317, 141] on input "Yes" at bounding box center [320, 138] width 7 height 11
radio input "true"
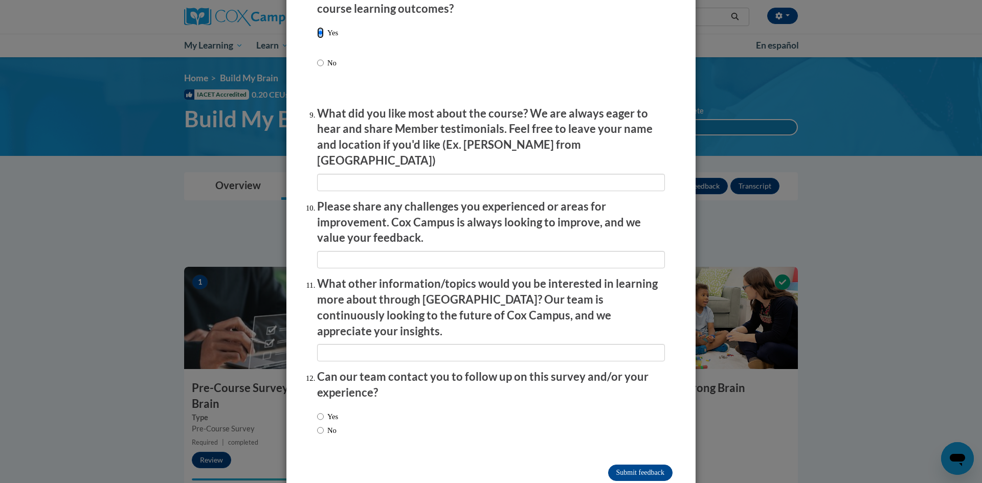
scroll to position [1635, 0]
click at [331, 410] on label "Yes" at bounding box center [327, 415] width 21 height 11
click at [324, 410] on input "Yes" at bounding box center [320, 415] width 7 height 11
radio input "true"
click at [328, 424] on label "No" at bounding box center [326, 429] width 19 height 11
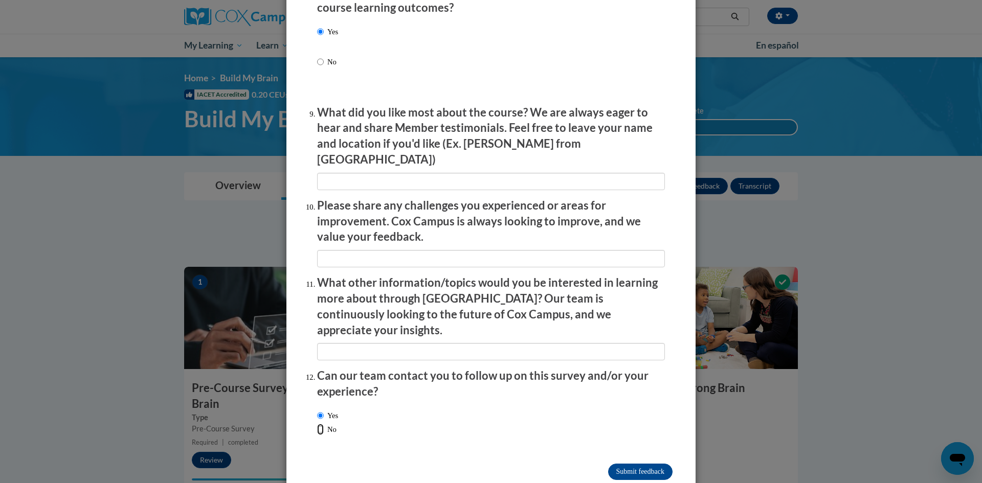
click at [324, 424] on input "No" at bounding box center [320, 429] width 7 height 11
radio input "true"
click at [642, 464] on input "Submit feedback" at bounding box center [640, 472] width 64 height 16
